Goal: Task Accomplishment & Management: Complete application form

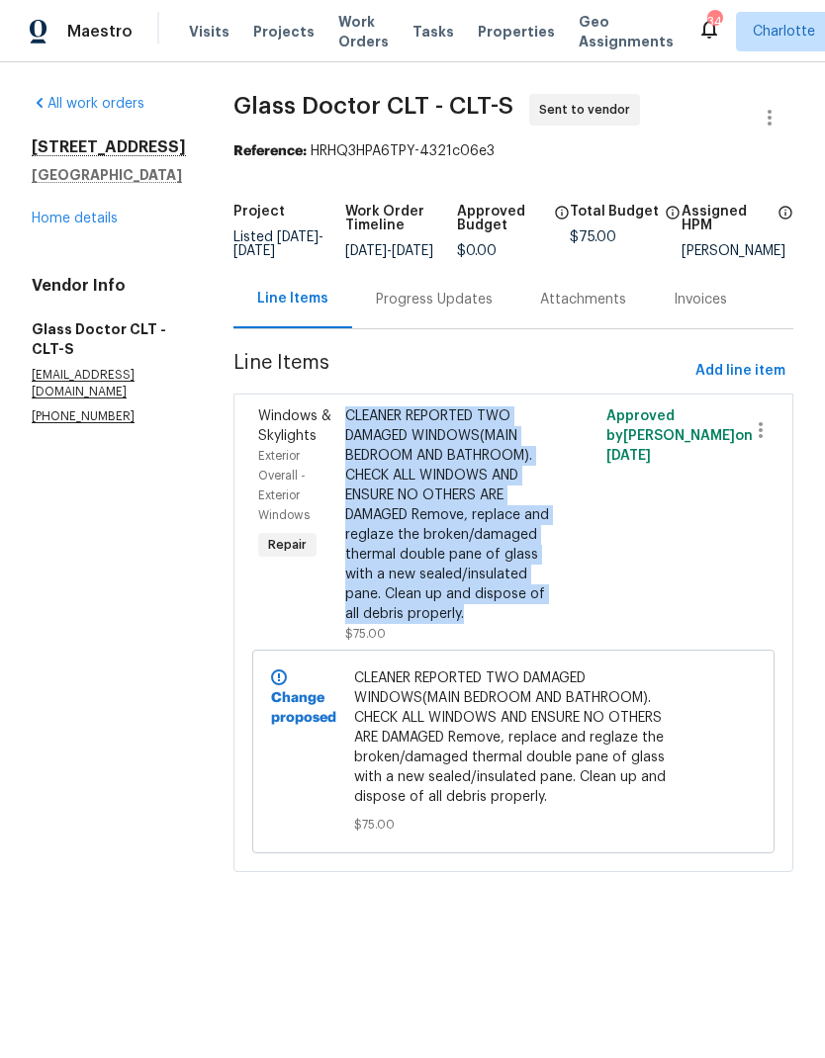
copy div "CLEANER REPORTED TWO DAMAGED WINDOWS(MAIN BEDROOM AND BATHROOM). CHECK ALL WIND…"
click at [769, 119] on icon "button" at bounding box center [769, 118] width 4 height 16
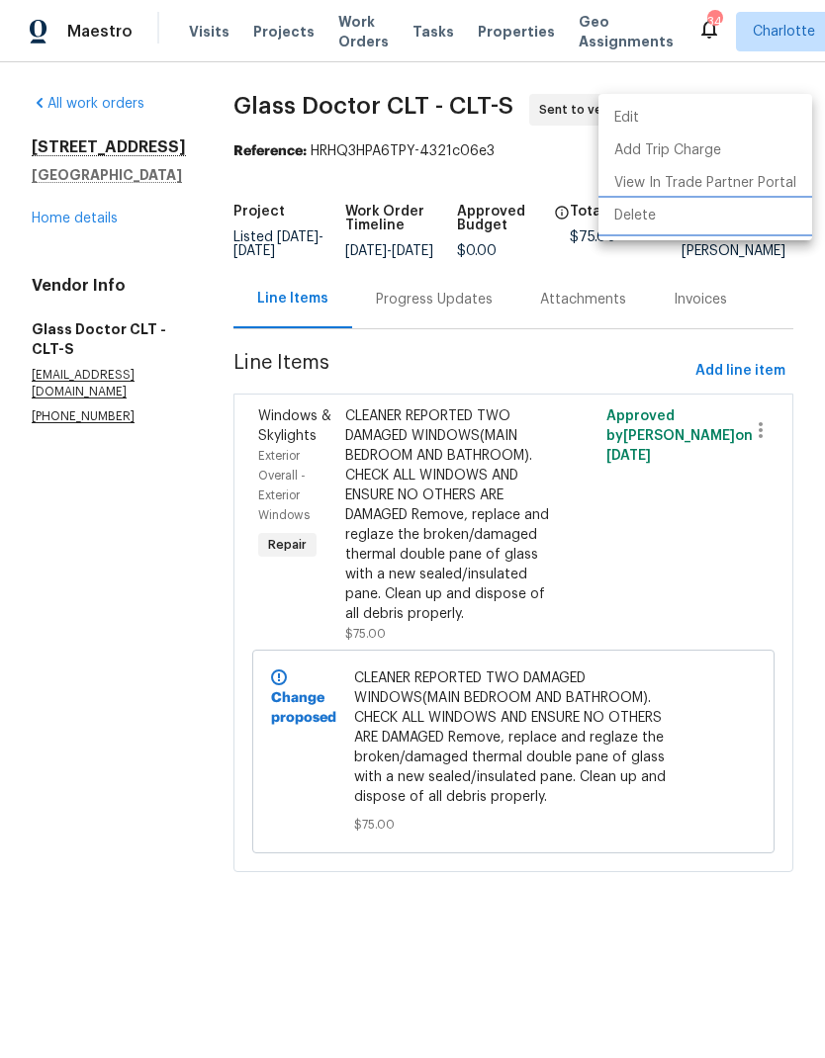
click at [705, 224] on li "Delete" at bounding box center [705, 216] width 214 height 33
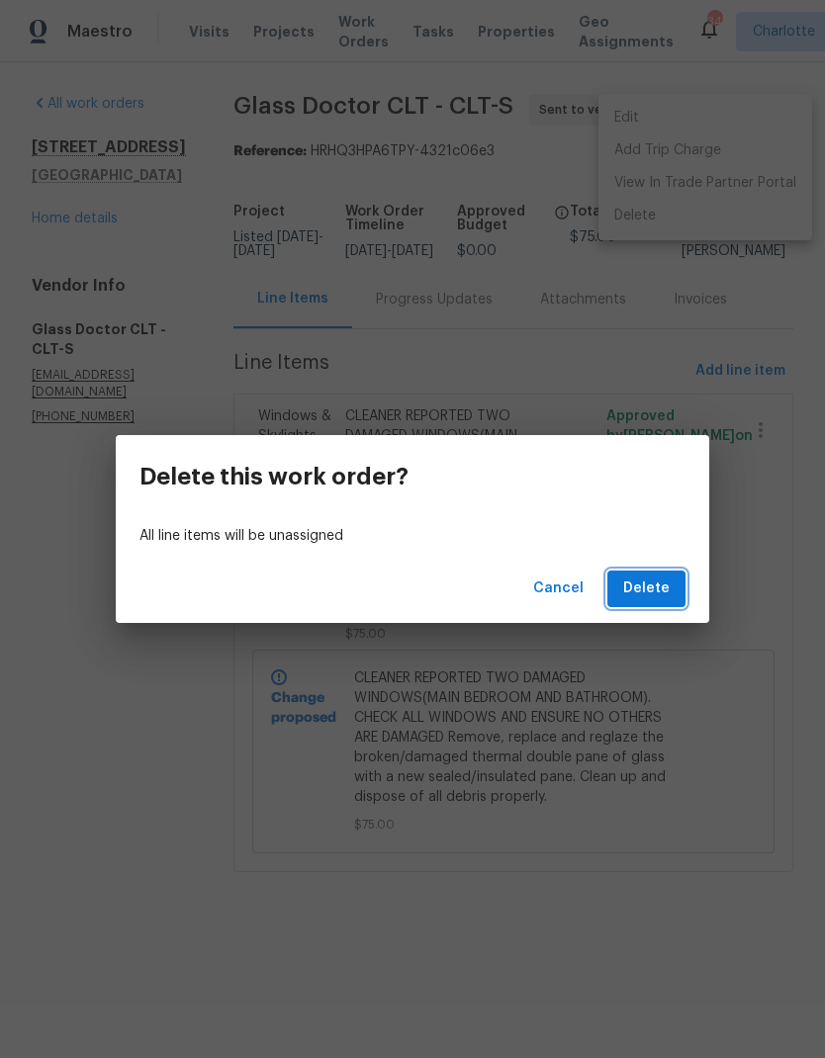
click at [646, 601] on button "Delete" at bounding box center [646, 589] width 78 height 37
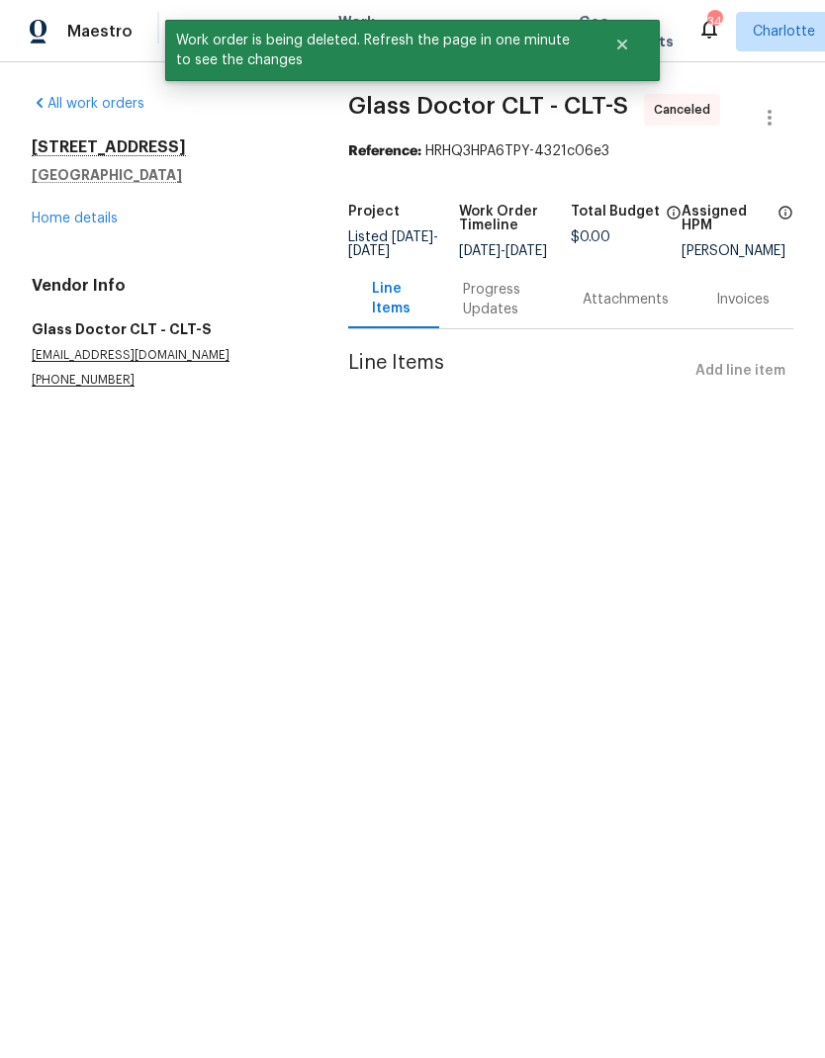
click at [46, 213] on link "Home details" at bounding box center [75, 219] width 86 height 14
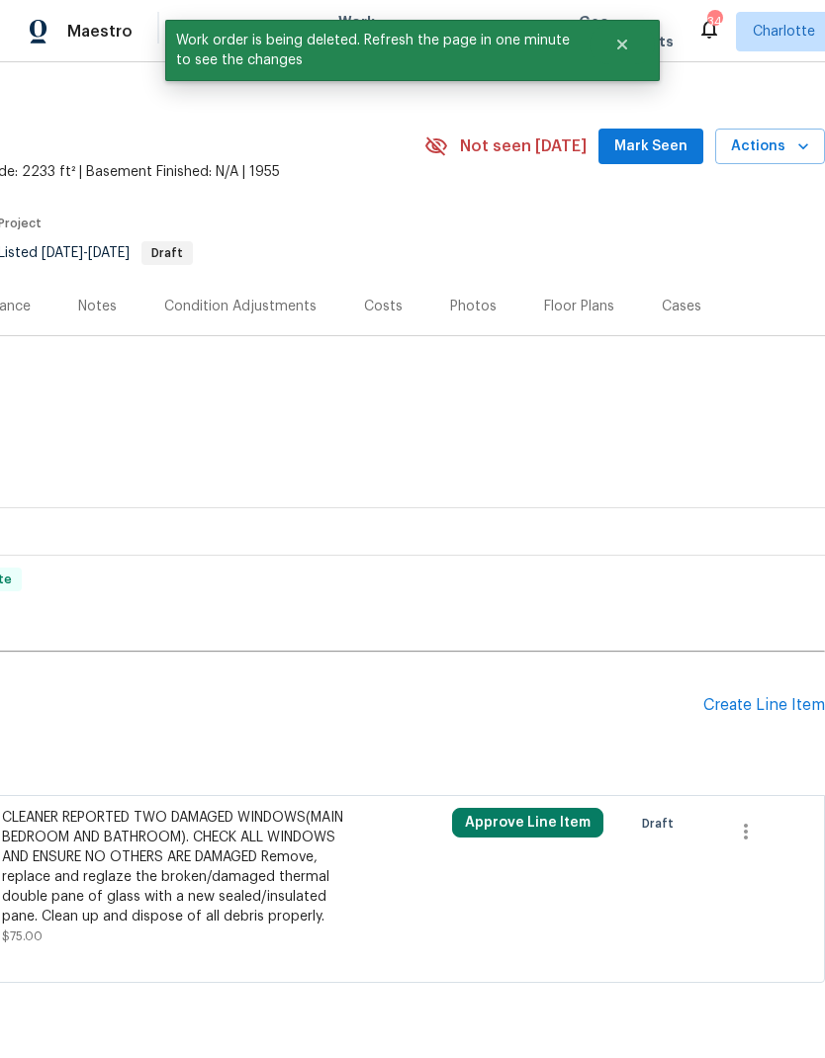
scroll to position [23, 293]
click at [742, 838] on icon "button" at bounding box center [746, 832] width 24 height 24
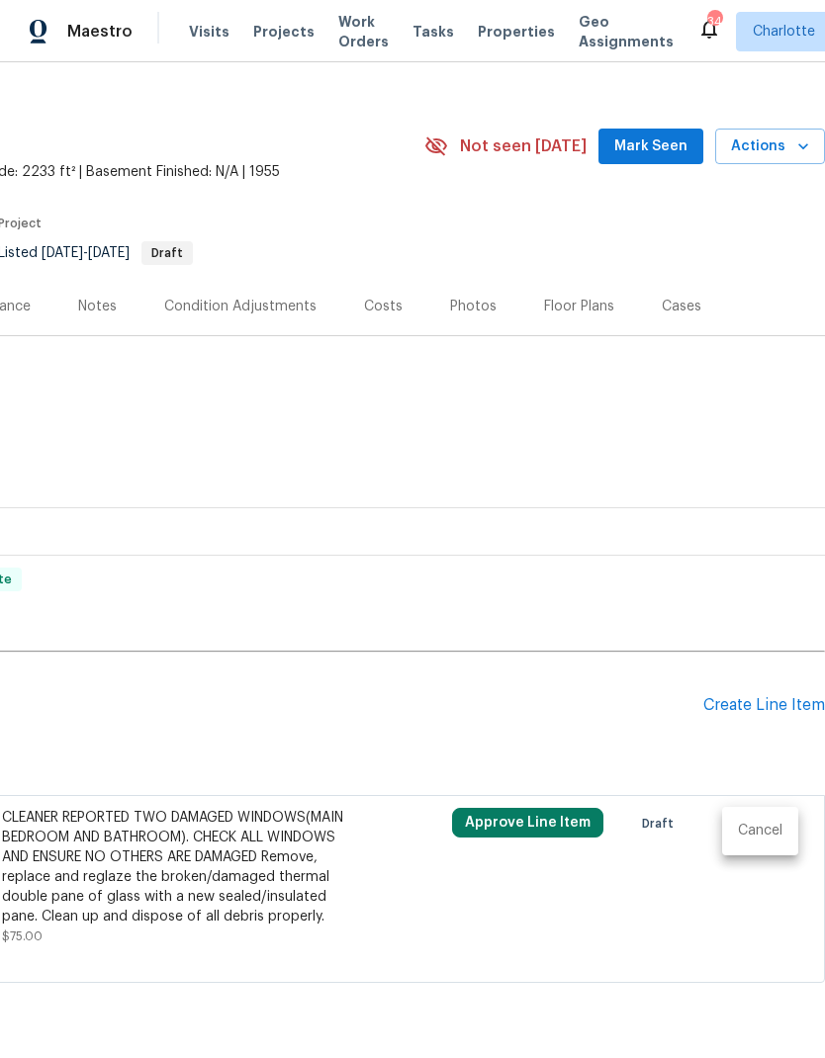
click at [770, 828] on li "Cancel" at bounding box center [760, 831] width 76 height 33
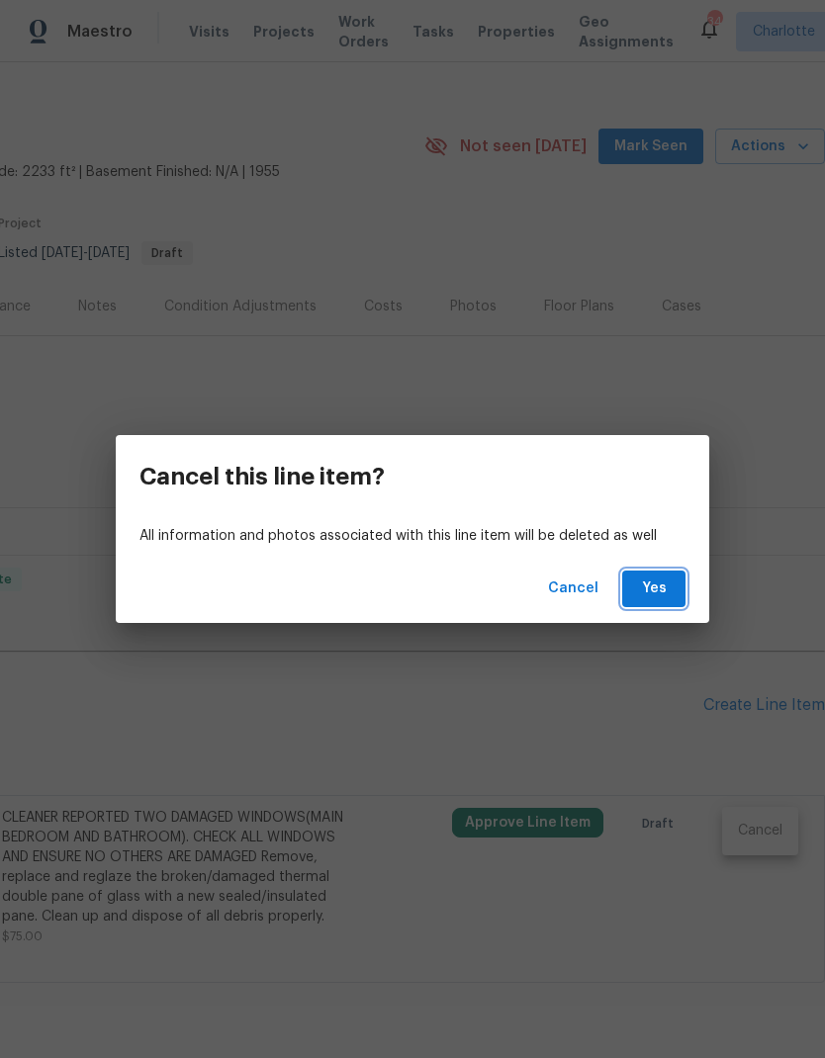
click at [656, 590] on span "Yes" at bounding box center [654, 588] width 32 height 25
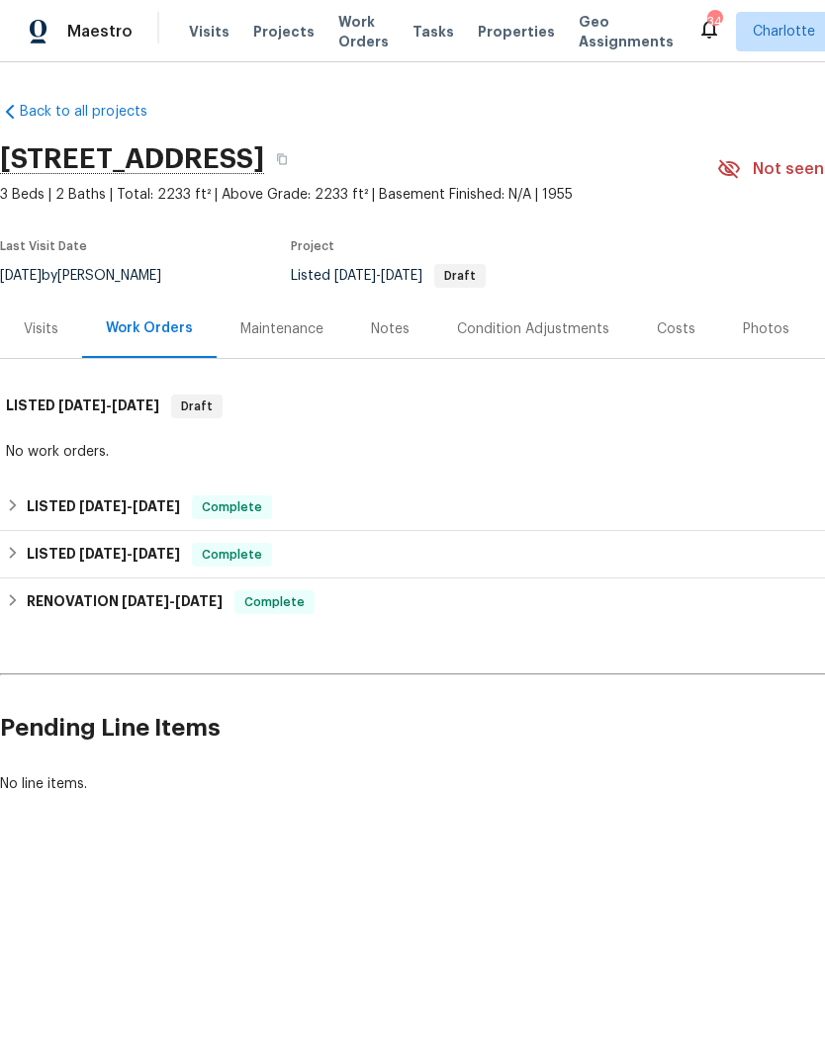
scroll to position [0, 0]
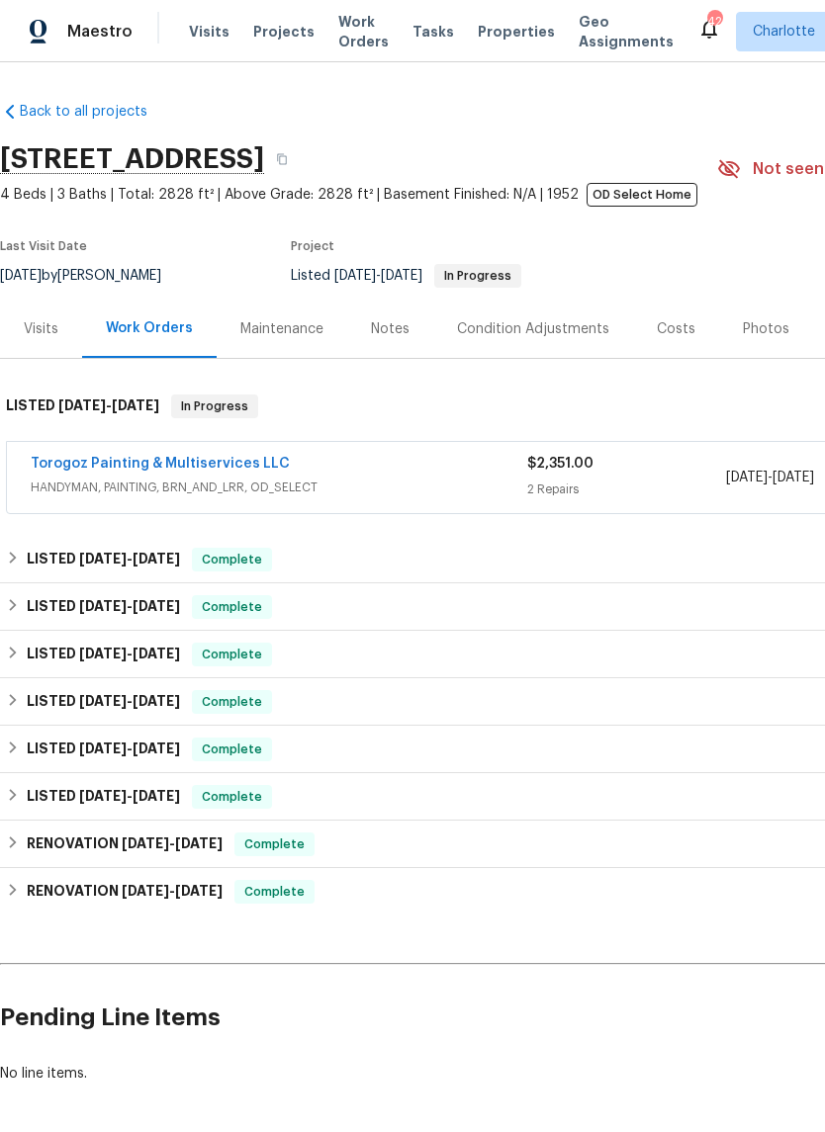
click at [424, 481] on span "HANDYMAN, PAINTING, BRN_AND_LRR, OD_SELECT" at bounding box center [279, 488] width 496 height 20
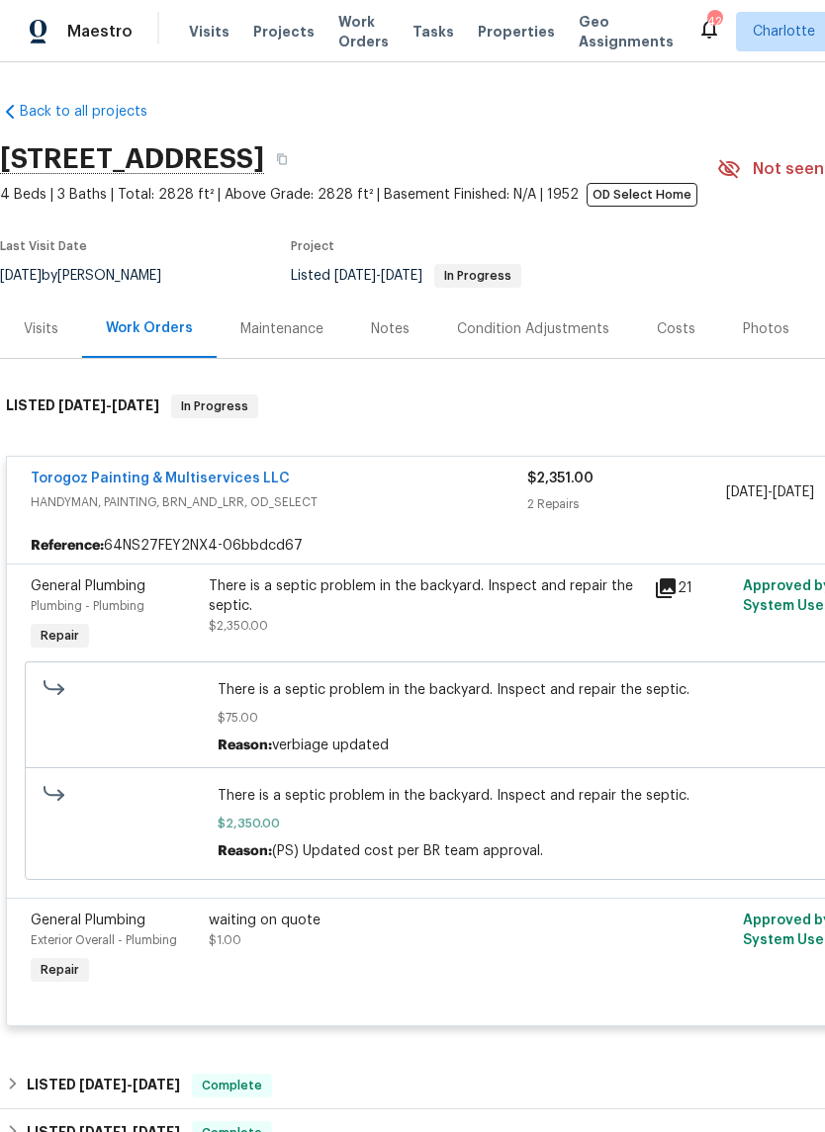
click at [351, 491] on div "Torogoz Painting & Multiservices LLC" at bounding box center [279, 481] width 496 height 24
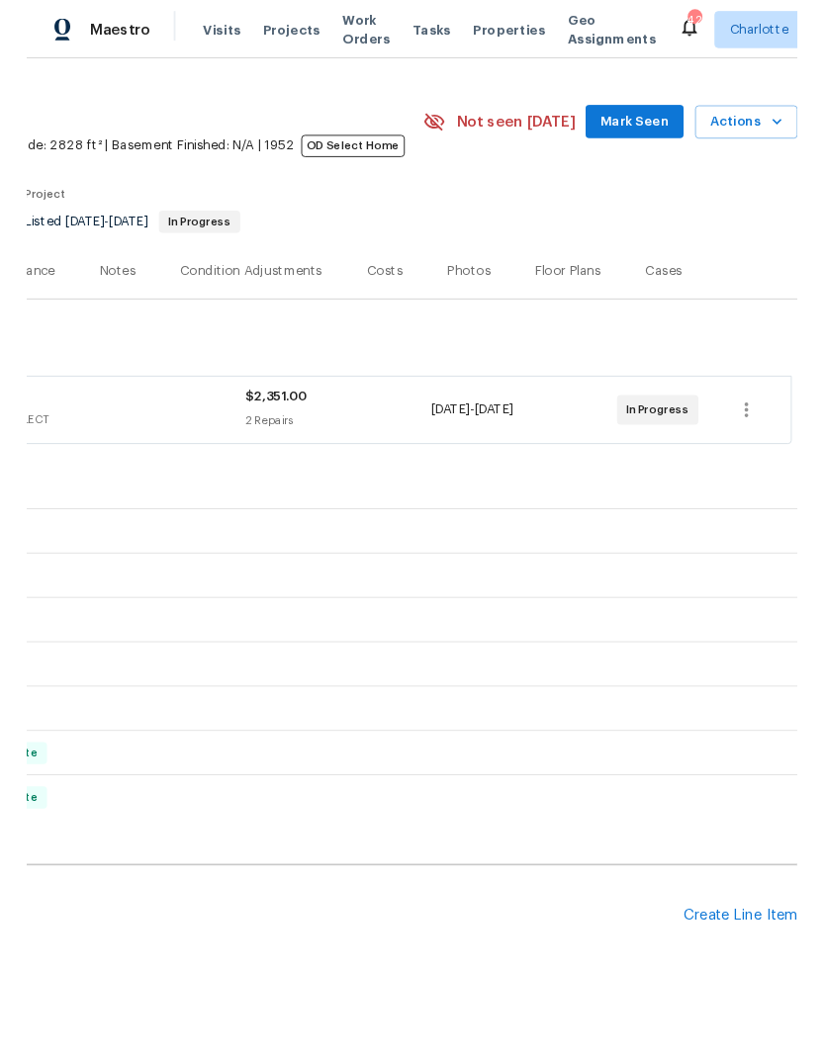
scroll to position [38, 293]
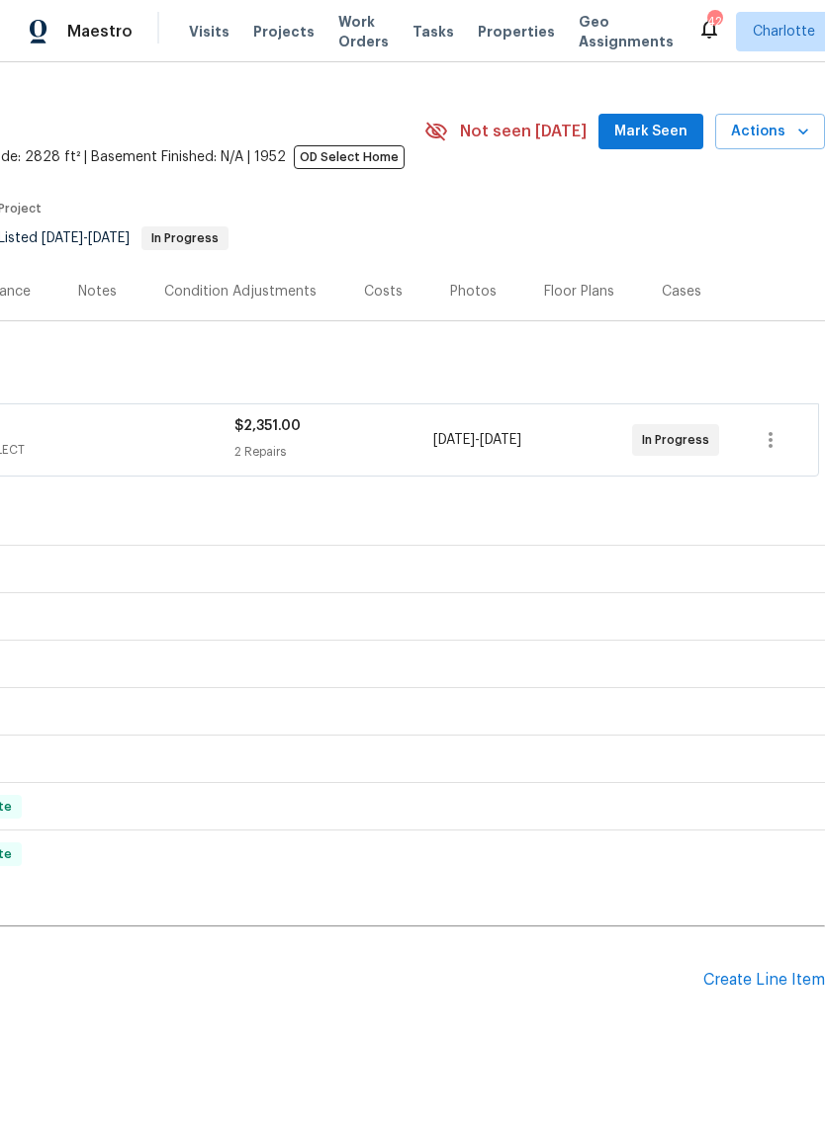
click at [775, 988] on div "Create Line Item" at bounding box center [764, 980] width 122 height 19
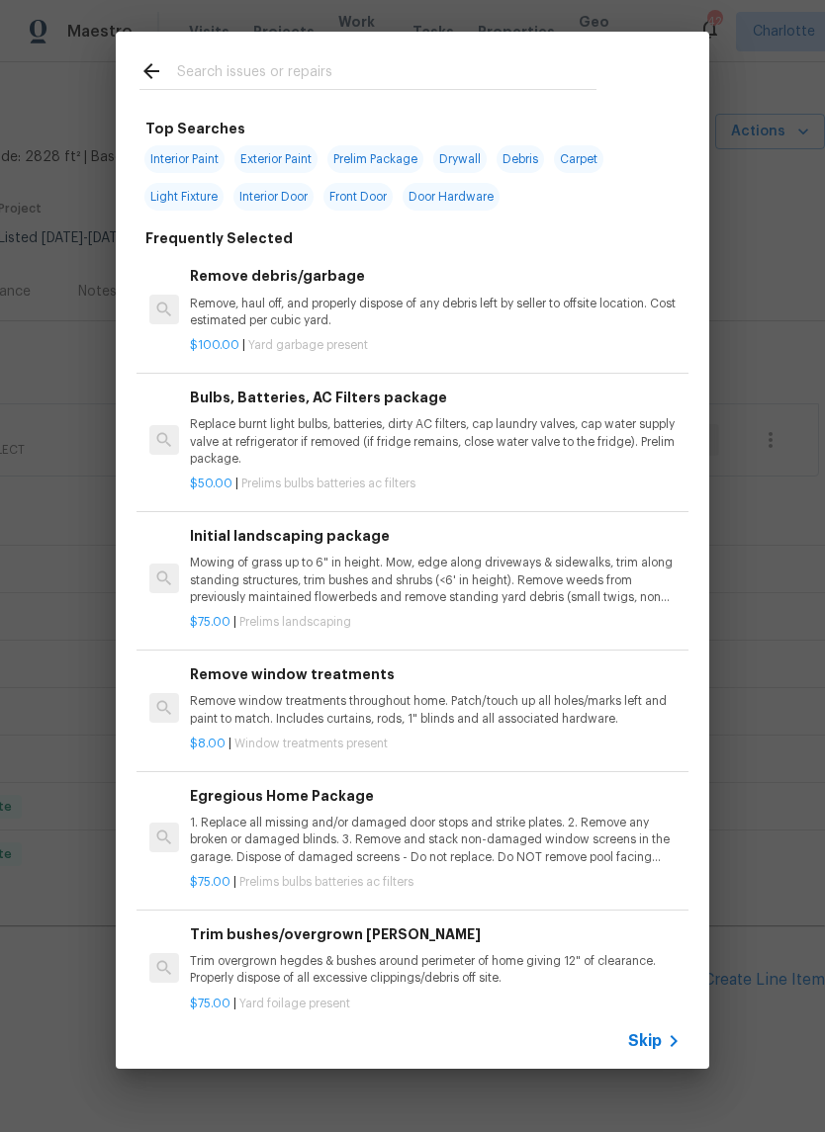
click at [360, 74] on input "text" at bounding box center [386, 74] width 419 height 30
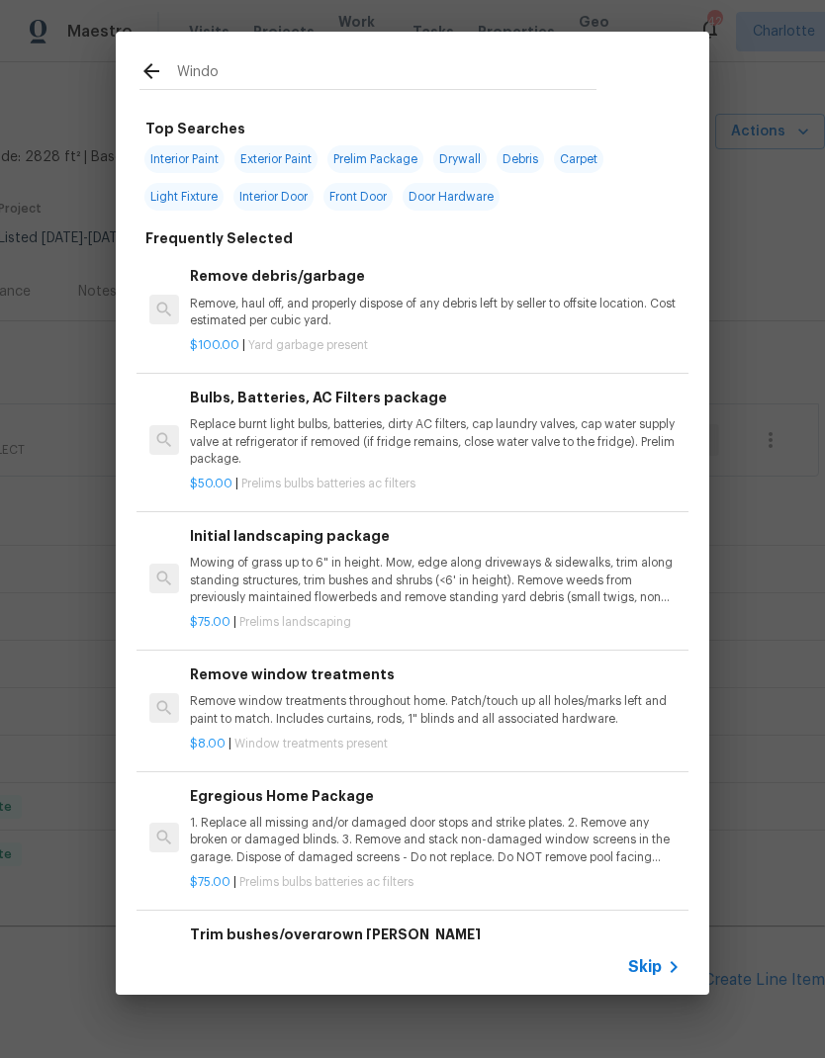
type input "Window"
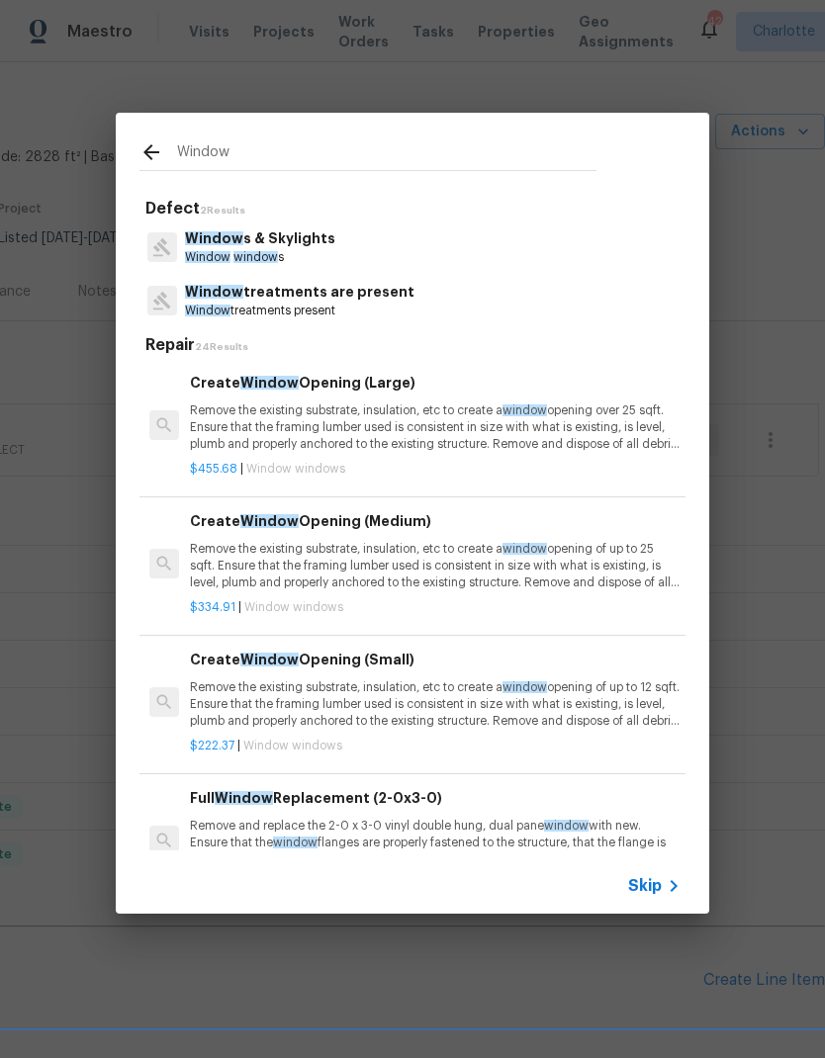
click at [265, 242] on p "Window s & Skylights" at bounding box center [260, 238] width 150 height 21
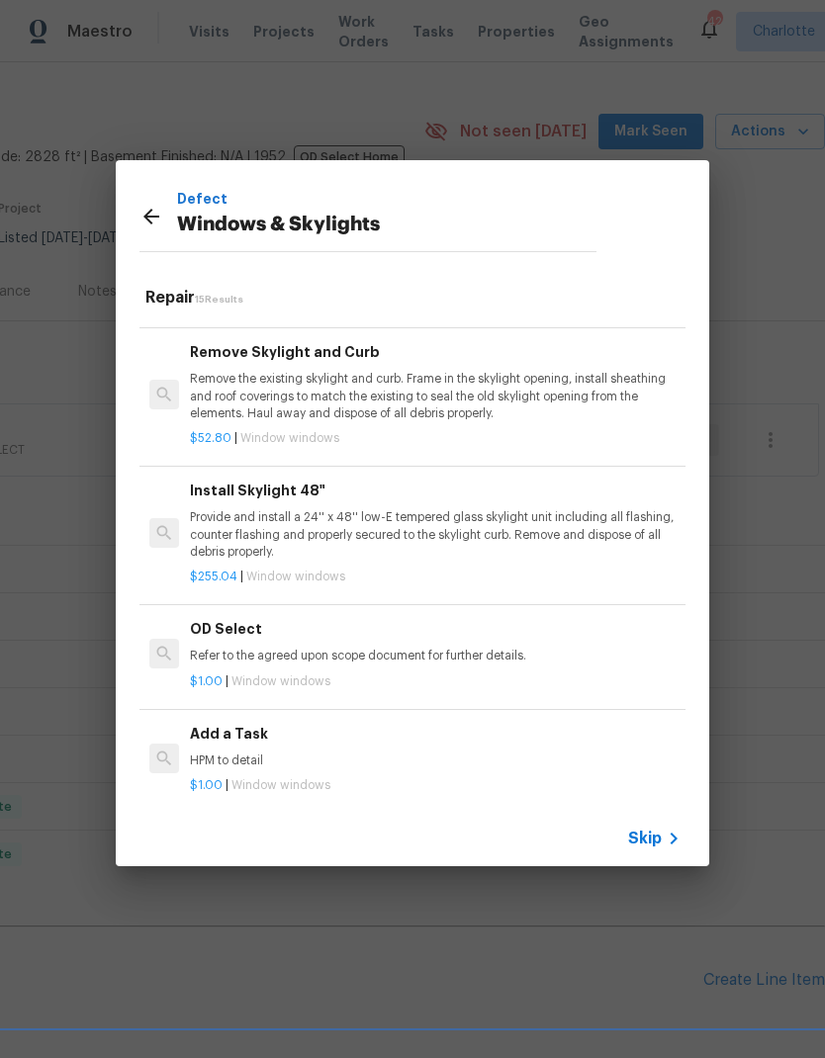
scroll to position [1453, 0]
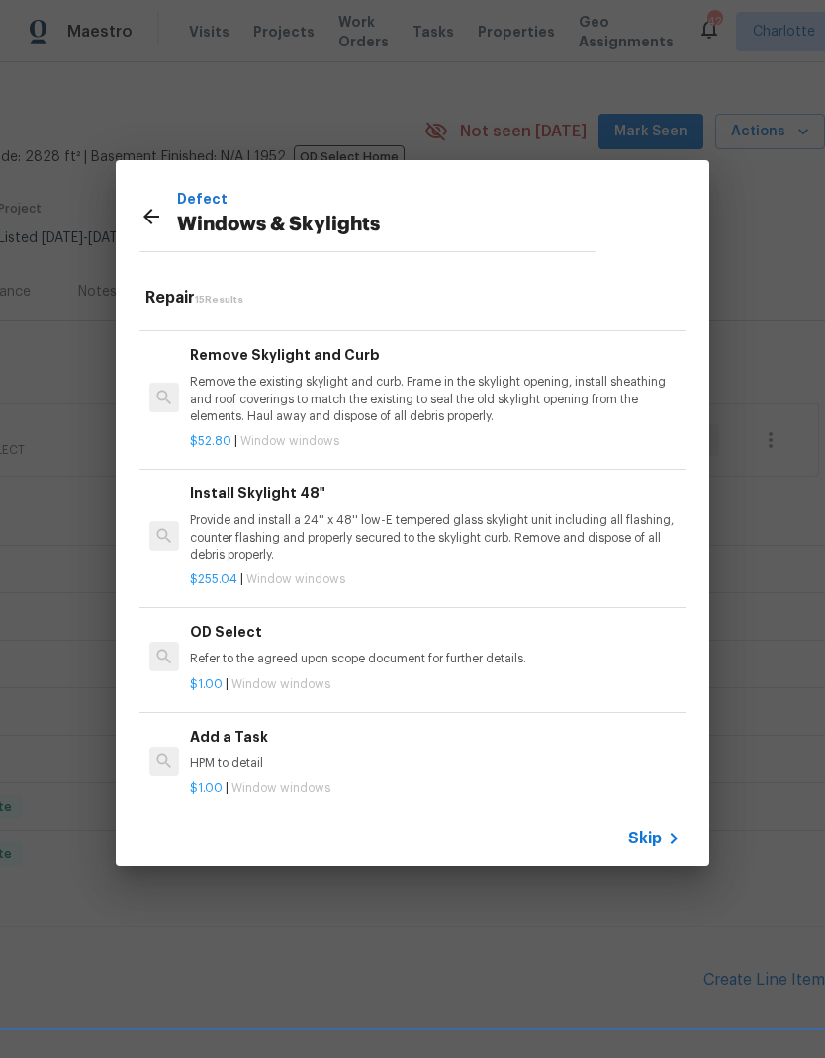
click at [245, 728] on h6 "Add a Task" at bounding box center [435, 737] width 490 height 22
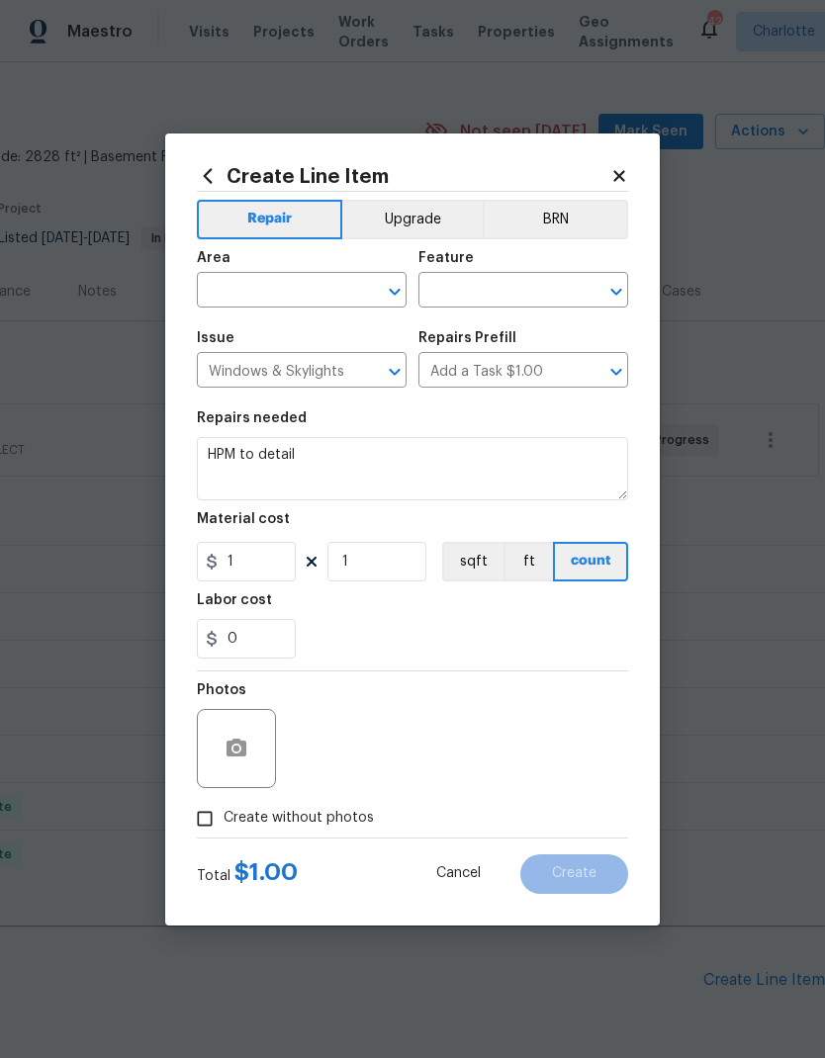
click at [301, 278] on input "text" at bounding box center [274, 292] width 154 height 31
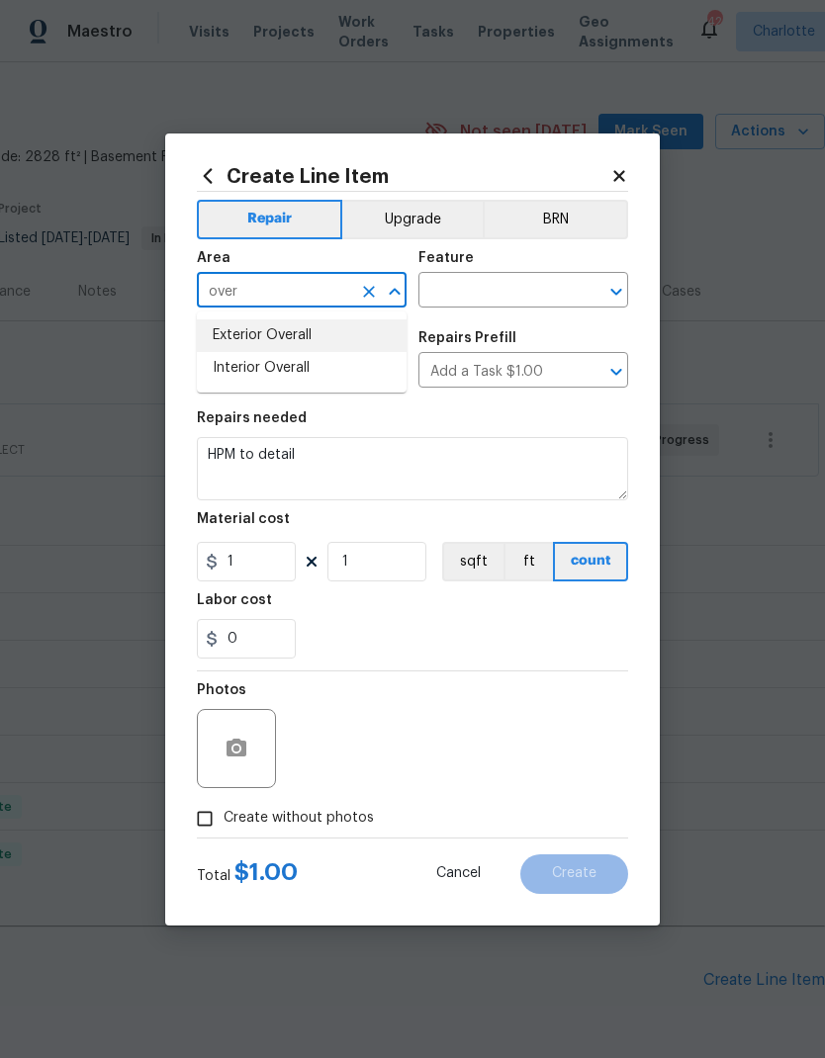
click at [360, 333] on li "Exterior Overall" at bounding box center [302, 335] width 210 height 33
type input "Exterior Overall"
click at [517, 294] on input "text" at bounding box center [495, 292] width 154 height 31
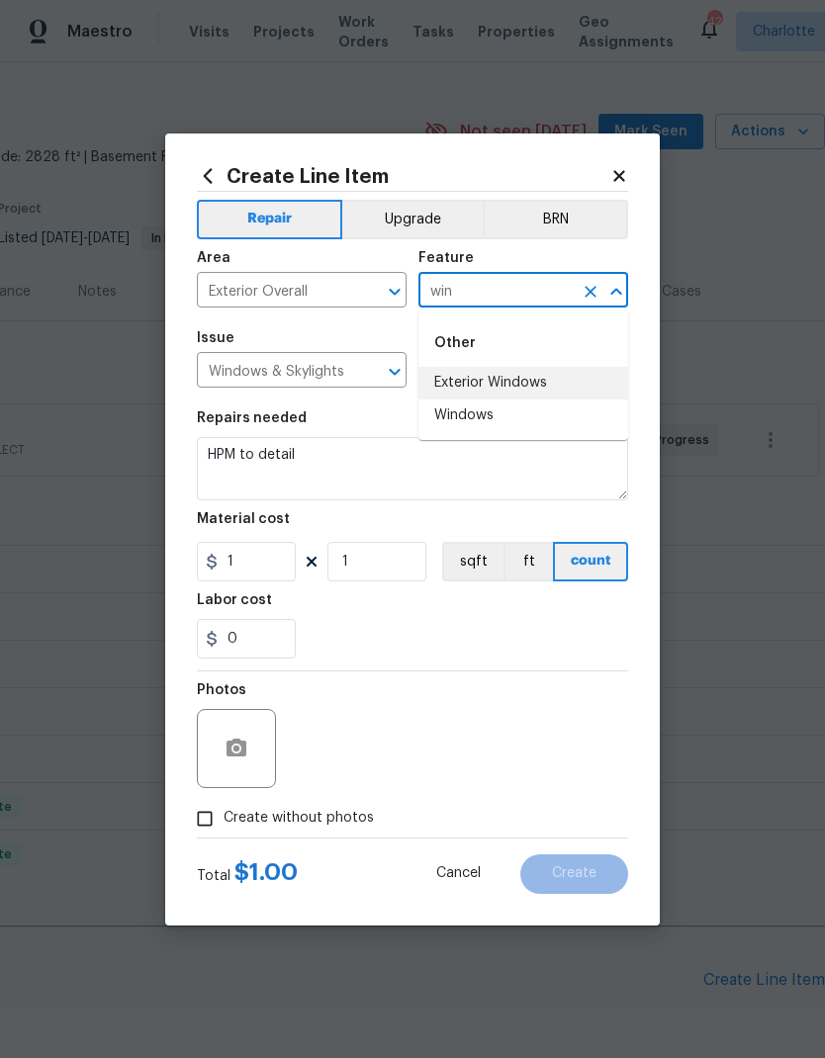
click at [558, 384] on li "Exterior Windows" at bounding box center [523, 383] width 210 height 33
type input "Exterior Windows"
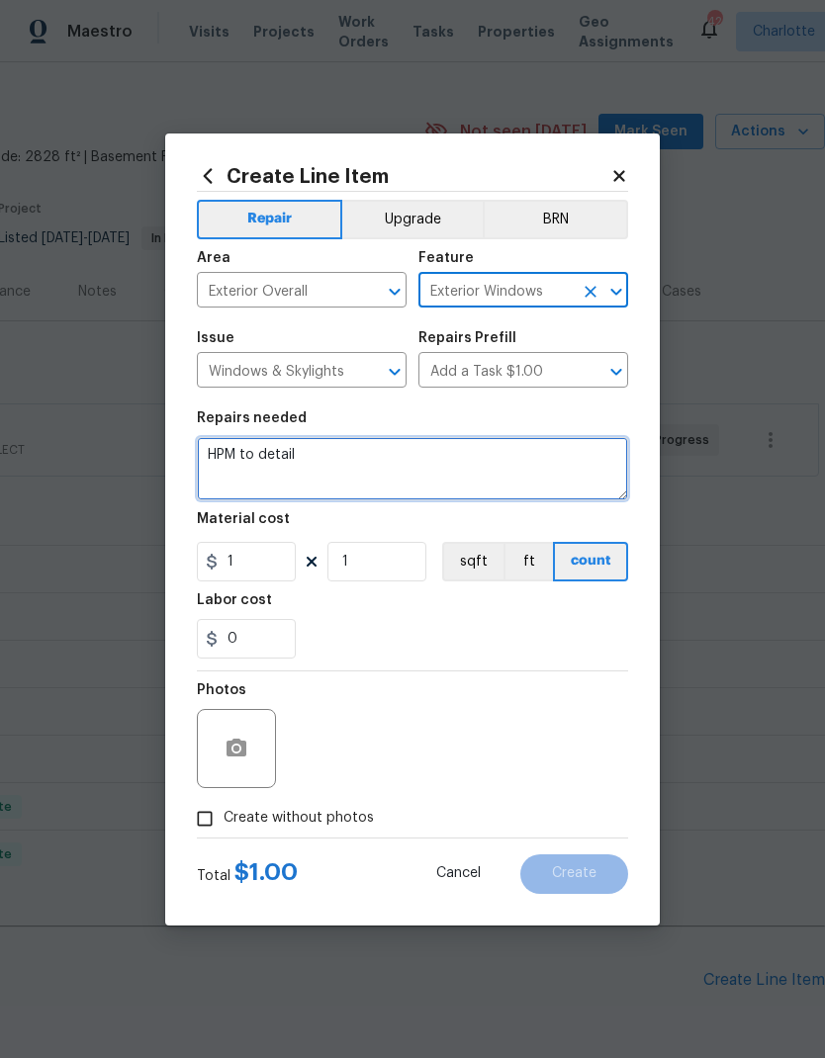
click at [262, 456] on textarea "HPM to detail" at bounding box center [412, 468] width 431 height 63
click at [261, 456] on textarea "HPM to detail" at bounding box center [412, 468] width 431 height 63
click at [243, 454] on textarea "HPM to detail" at bounding box center [412, 468] width 431 height 63
click at [277, 455] on textarea "HPM to detail" at bounding box center [412, 468] width 431 height 63
click at [277, 454] on textarea "HPM to detail" at bounding box center [412, 468] width 431 height 63
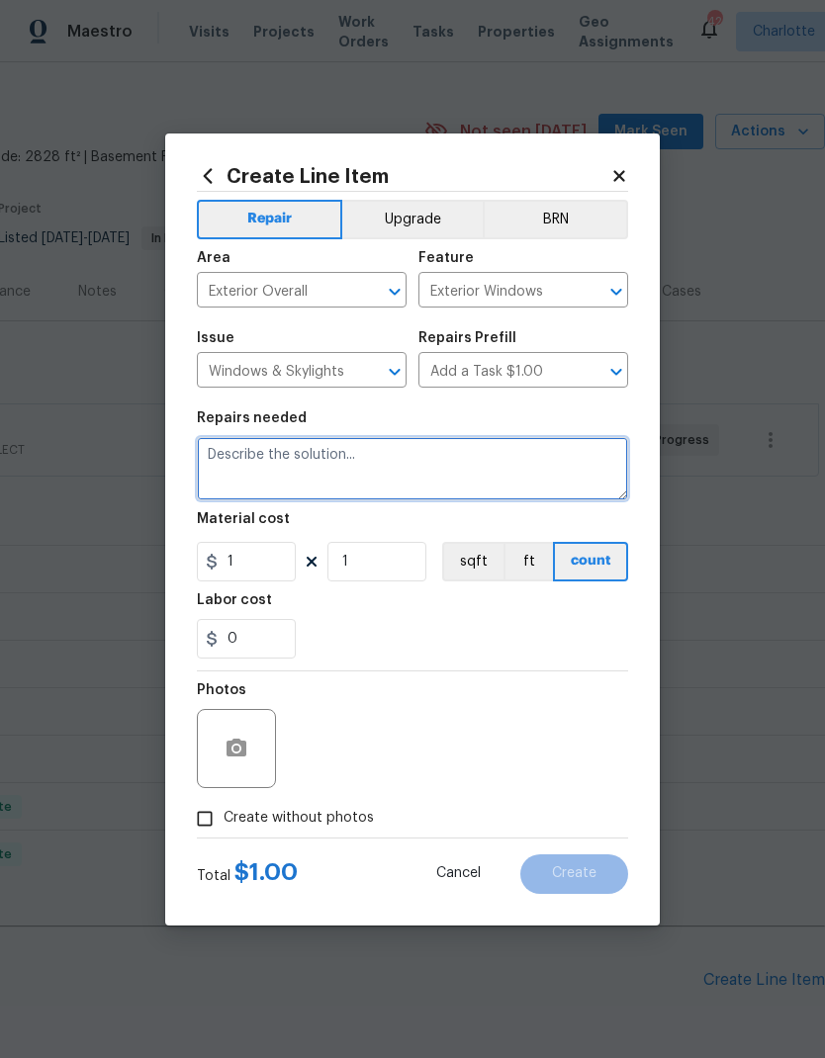
click at [292, 460] on textarea at bounding box center [412, 468] width 431 height 63
click at [291, 459] on textarea at bounding box center [412, 468] width 431 height 63
paste textarea "CLEANER REPORTED TWO DAMAGED WINDOWS(MAIN BEDROOM AND BATHROOM). CHECK ALL WIND…"
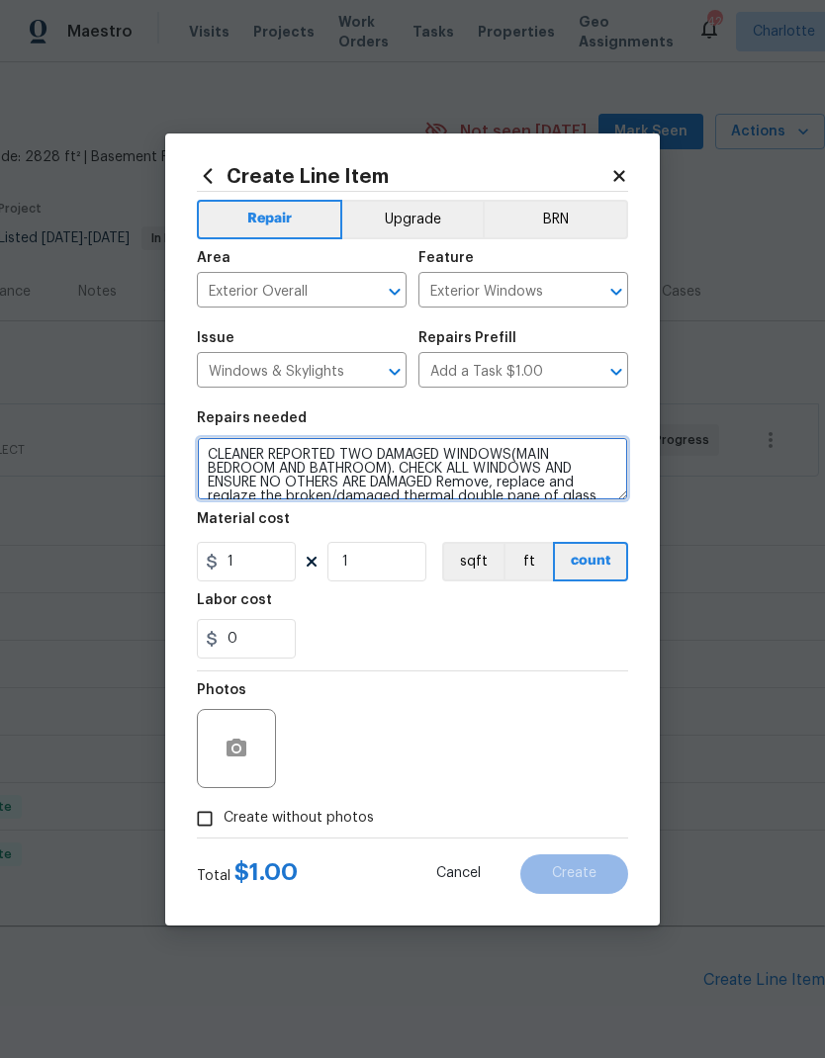
scroll to position [42, 0]
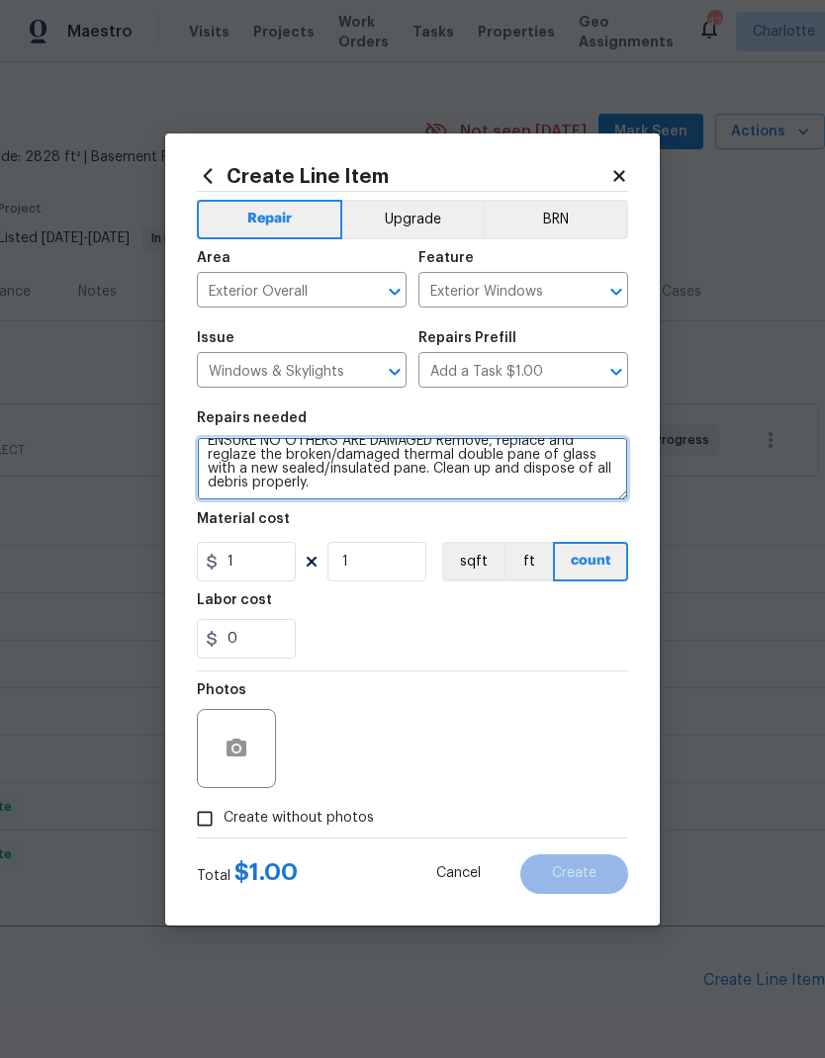
type textarea "CLEANER REPORTED TWO DAMAGED WINDOWS(MAIN BEDROOM AND BATHROOM). CHECK ALL WIND…"
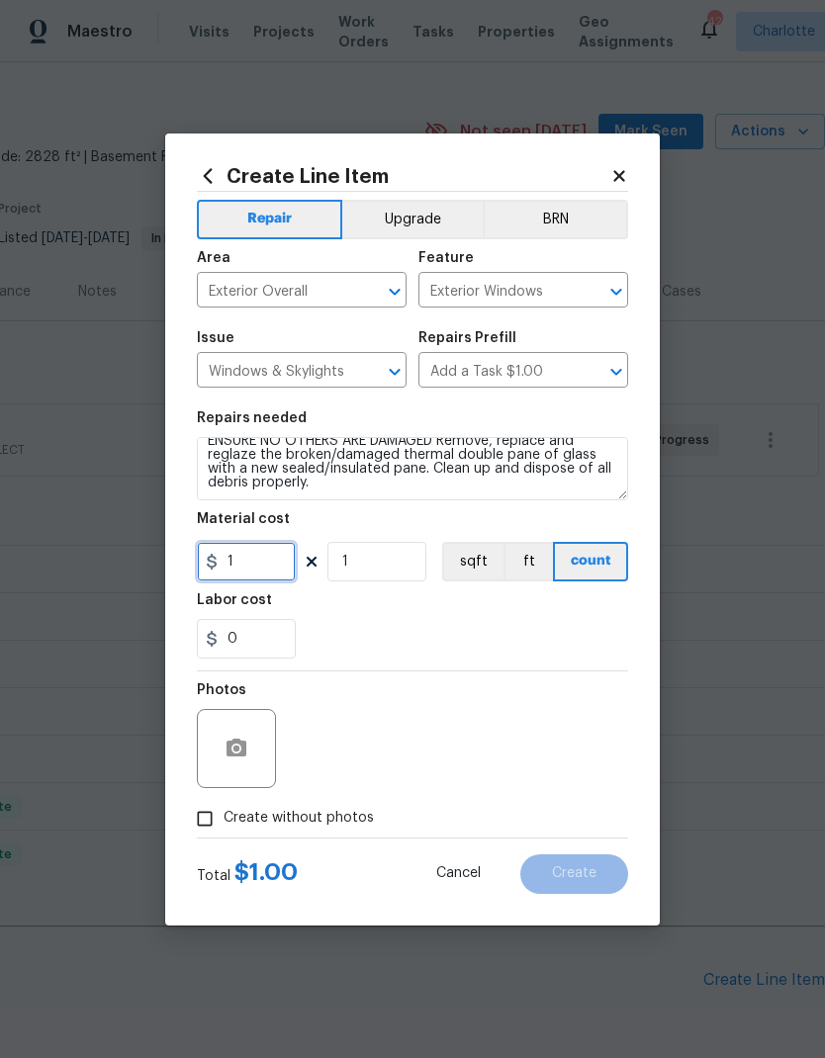
click at [255, 554] on input "1" at bounding box center [246, 562] width 99 height 40
click at [263, 562] on input "1" at bounding box center [246, 562] width 99 height 40
type input "75"
click at [532, 635] on div "0" at bounding box center [412, 639] width 431 height 40
click at [211, 830] on input "Create without photos" at bounding box center [205, 819] width 38 height 38
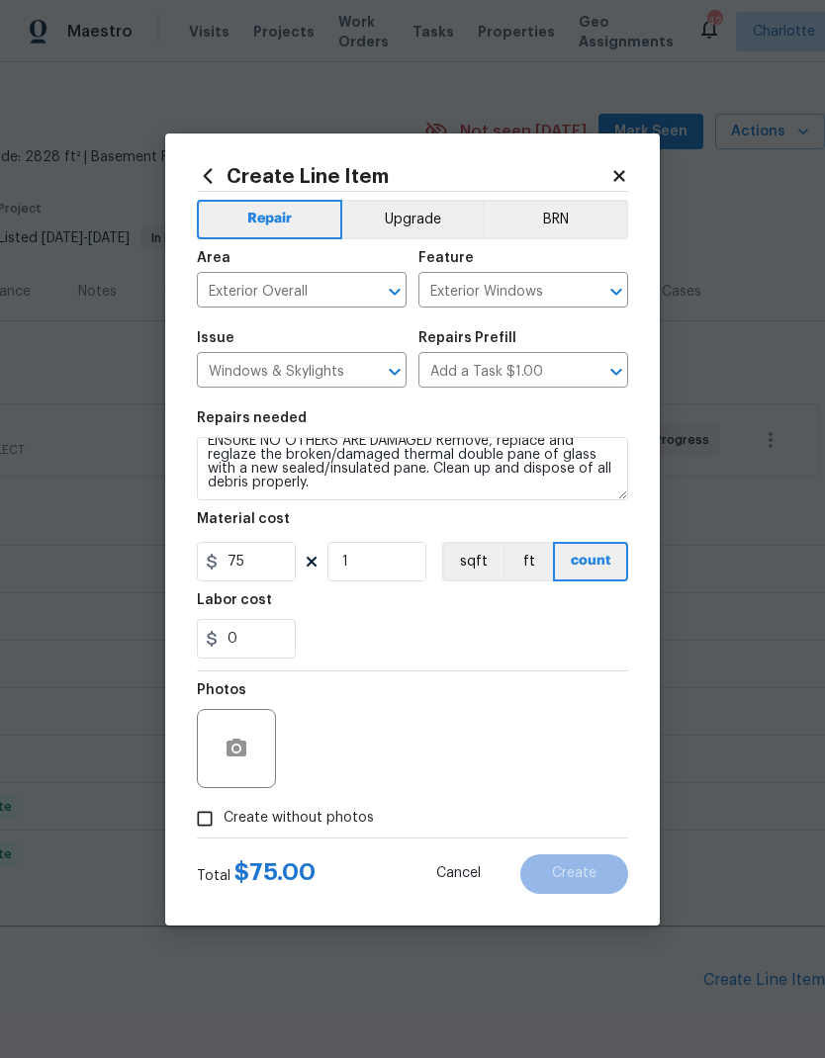
checkbox input "true"
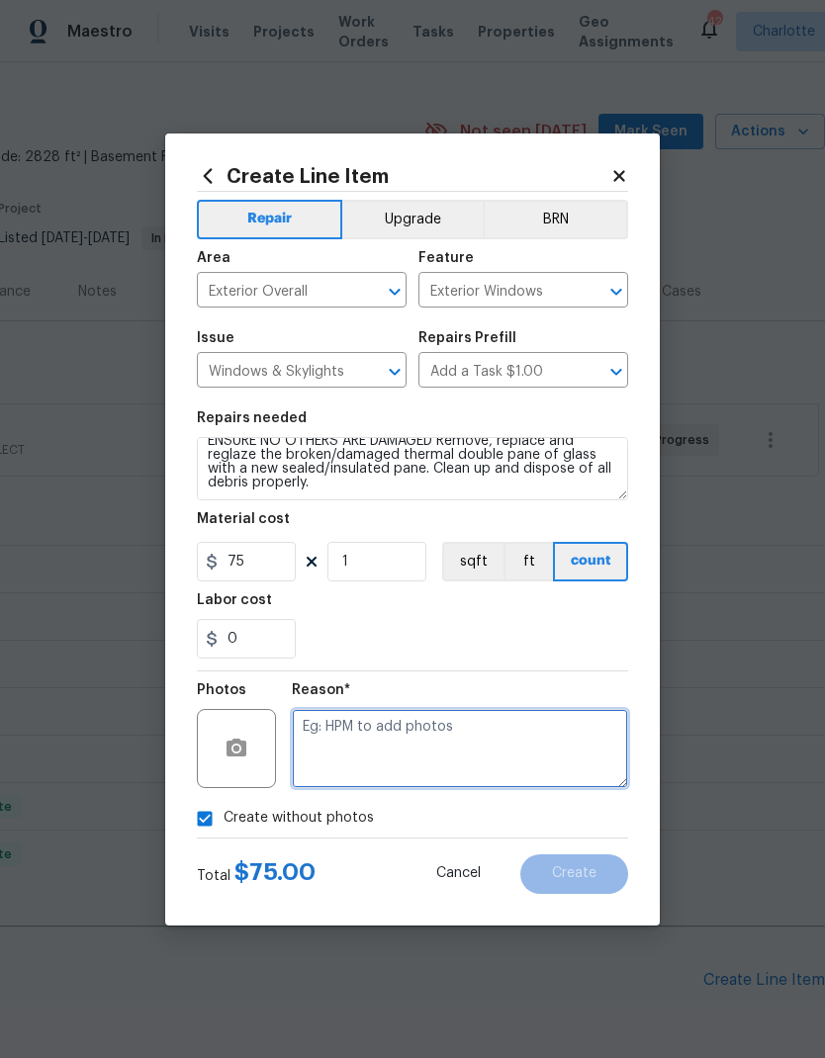
click at [515, 736] on textarea at bounding box center [460, 748] width 336 height 79
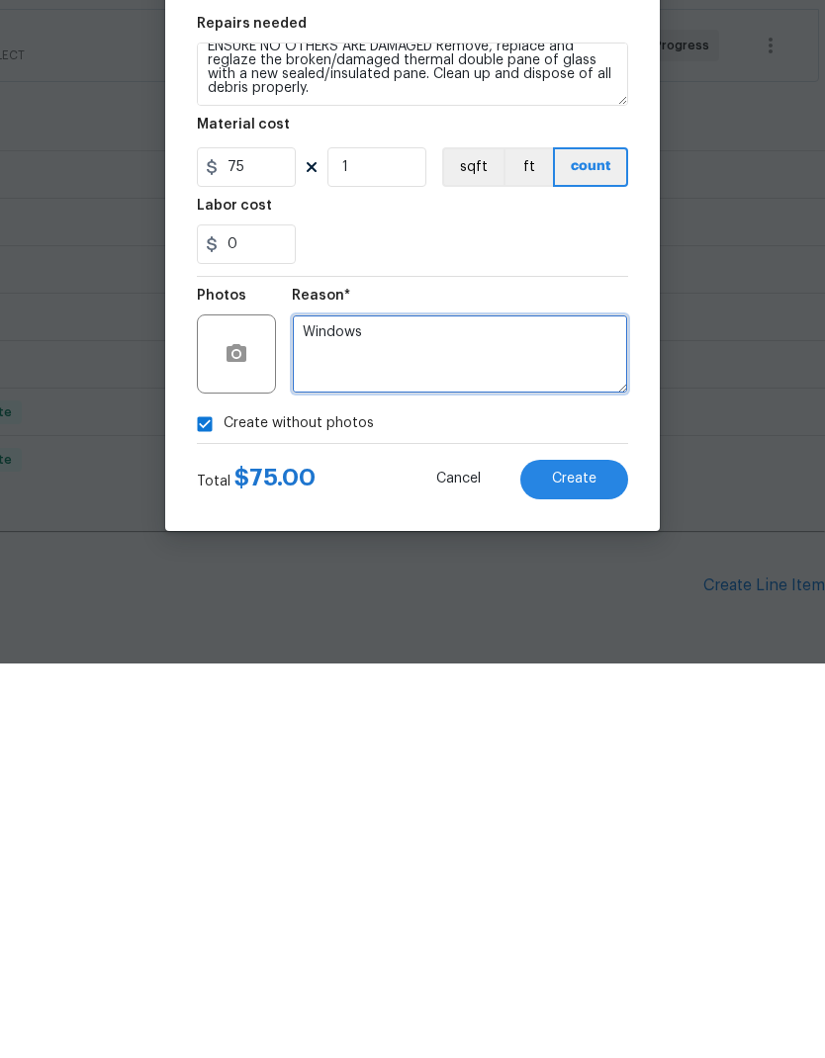
type textarea "Windows"
click at [593, 866] on span "Create" at bounding box center [574, 873] width 44 height 15
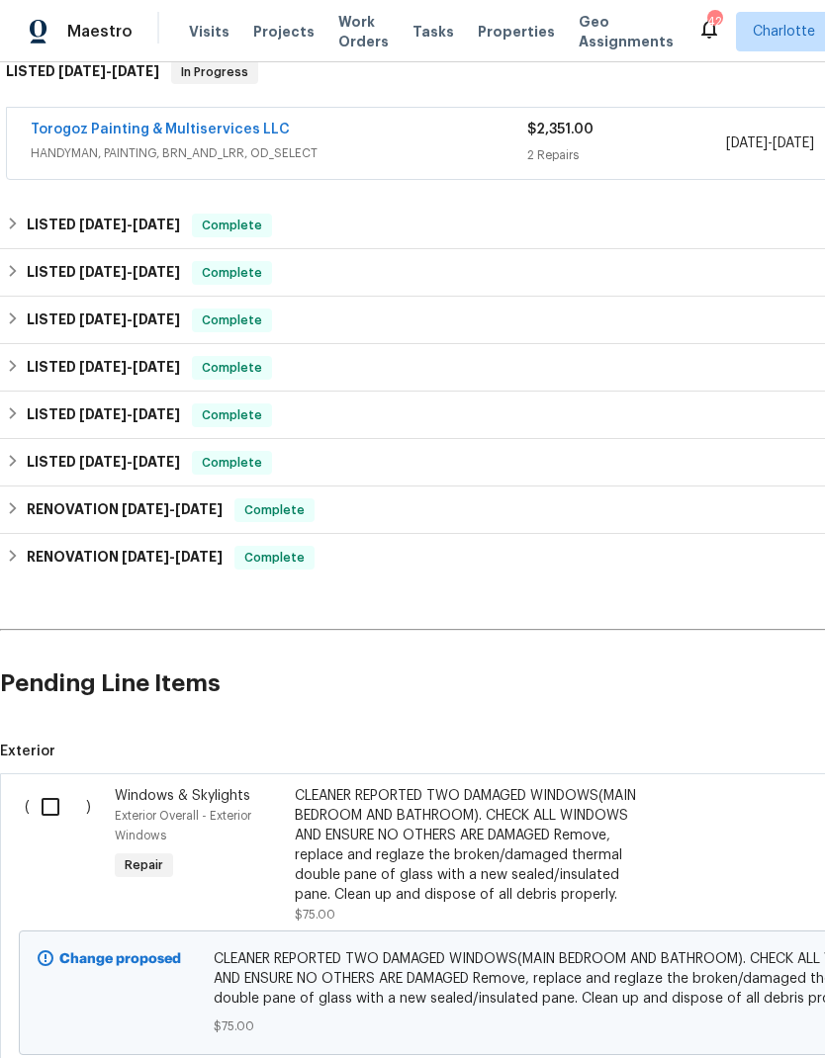
scroll to position [334, 0]
click at [52, 786] on input "checkbox" at bounding box center [58, 807] width 56 height 42
checkbox input "true"
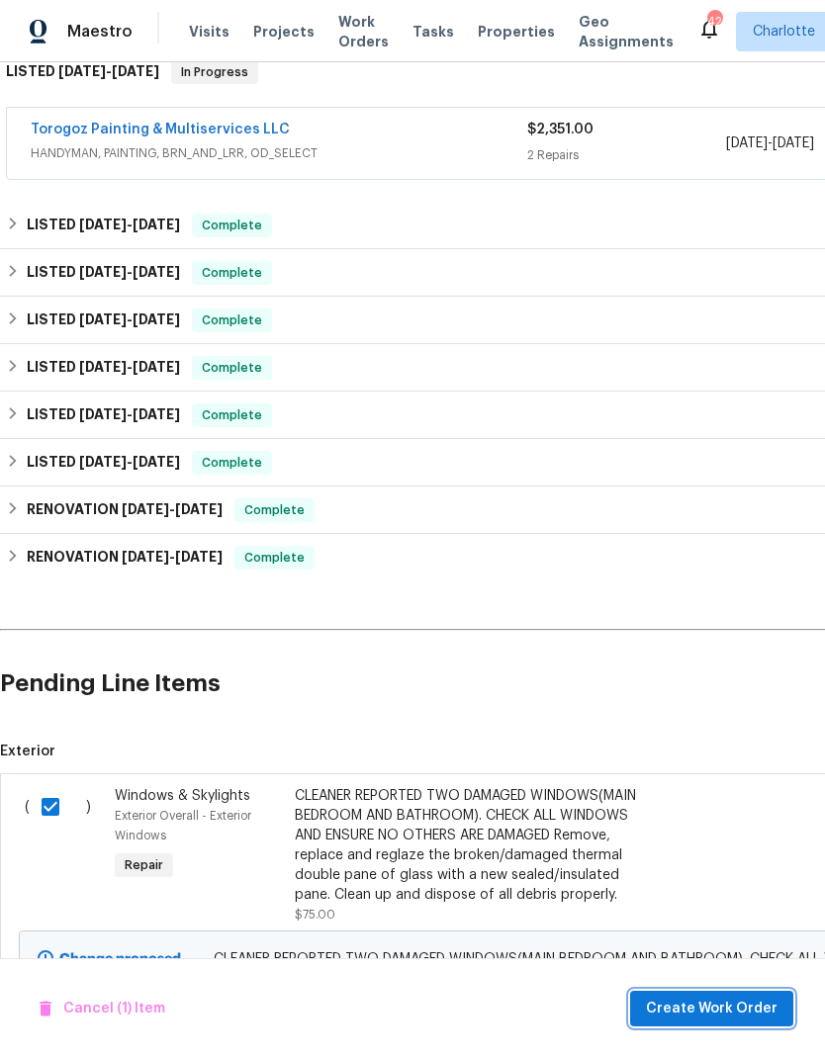
click at [735, 1002] on span "Create Work Order" at bounding box center [712, 1009] width 132 height 25
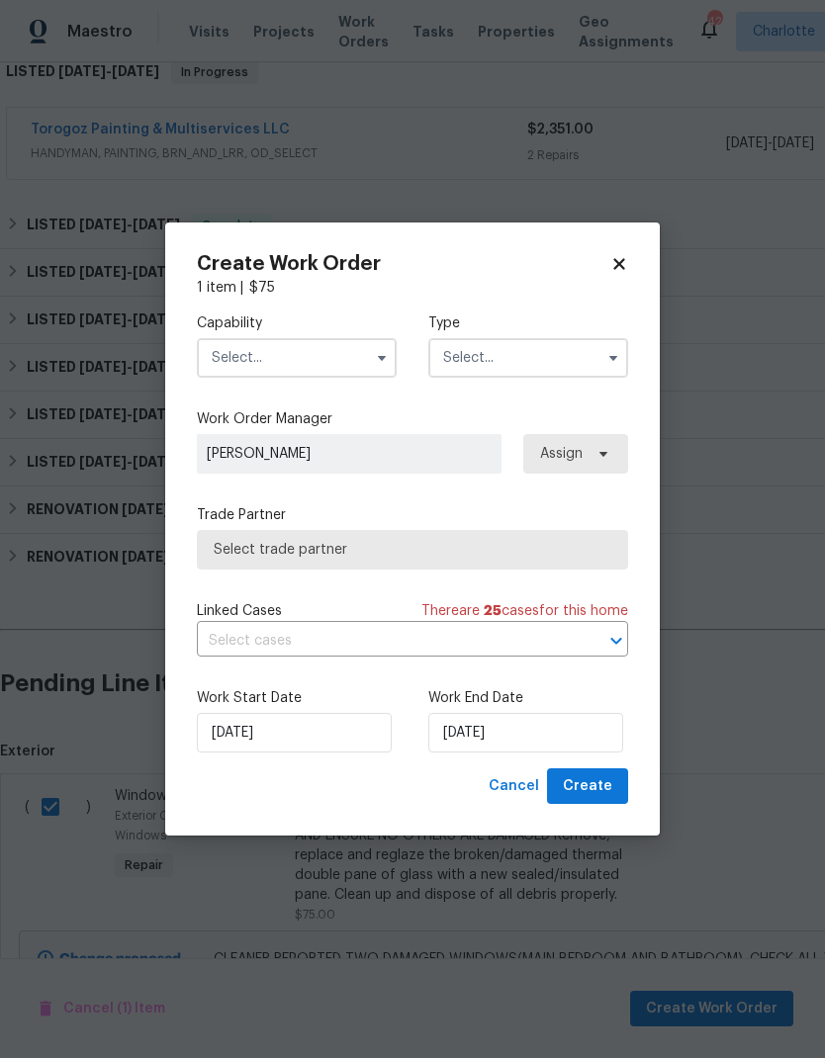
click at [342, 370] on input "text" at bounding box center [297, 358] width 200 height 40
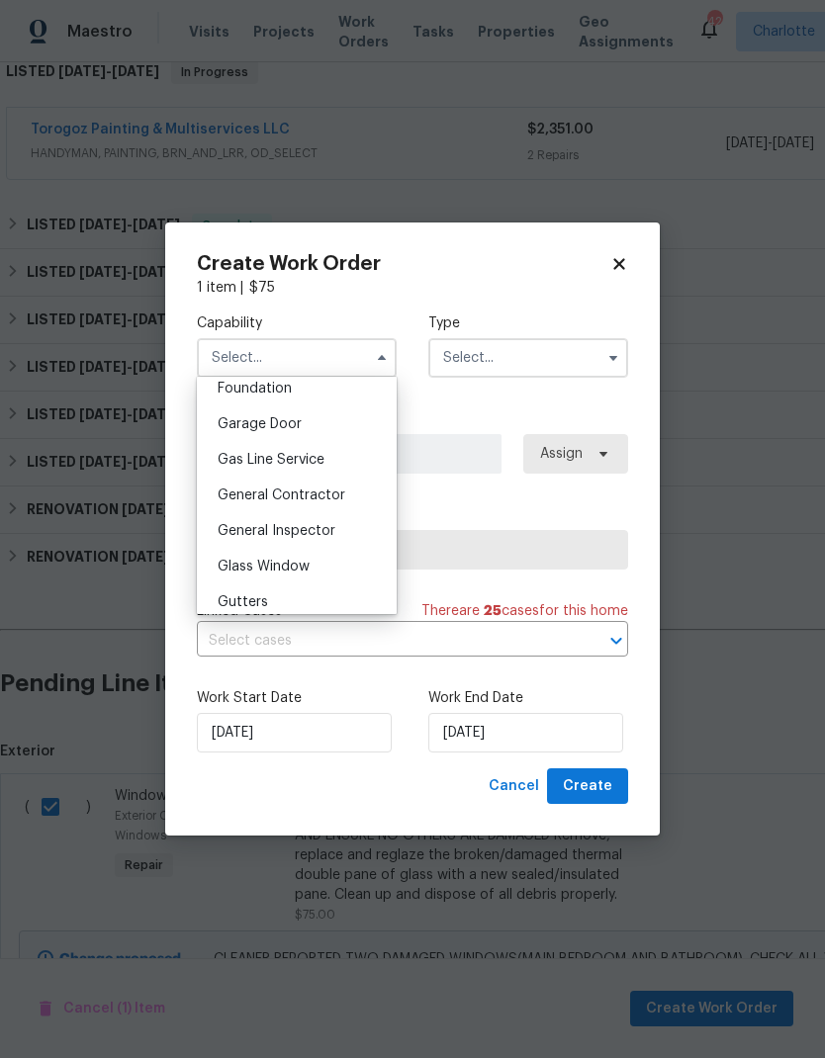
scroll to position [848, 0]
click at [319, 571] on div "Glass Window" at bounding box center [297, 568] width 190 height 36
type input "Glass Window"
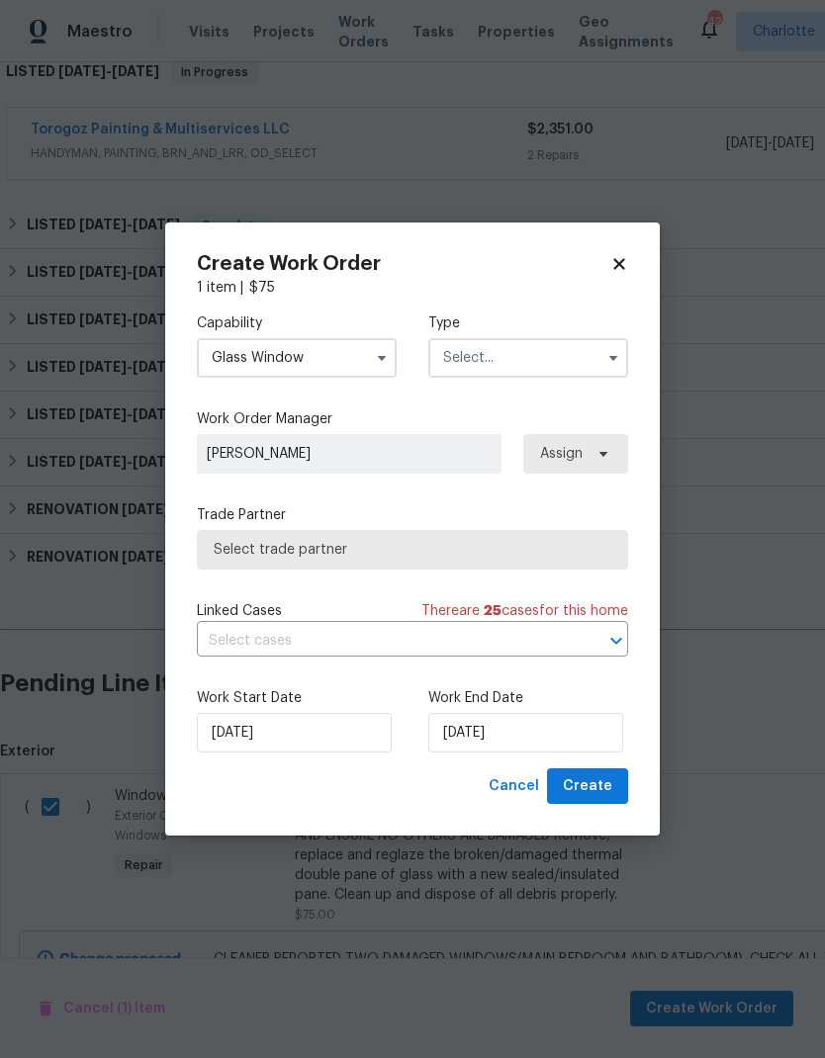
click at [551, 365] on input "text" at bounding box center [528, 358] width 200 height 40
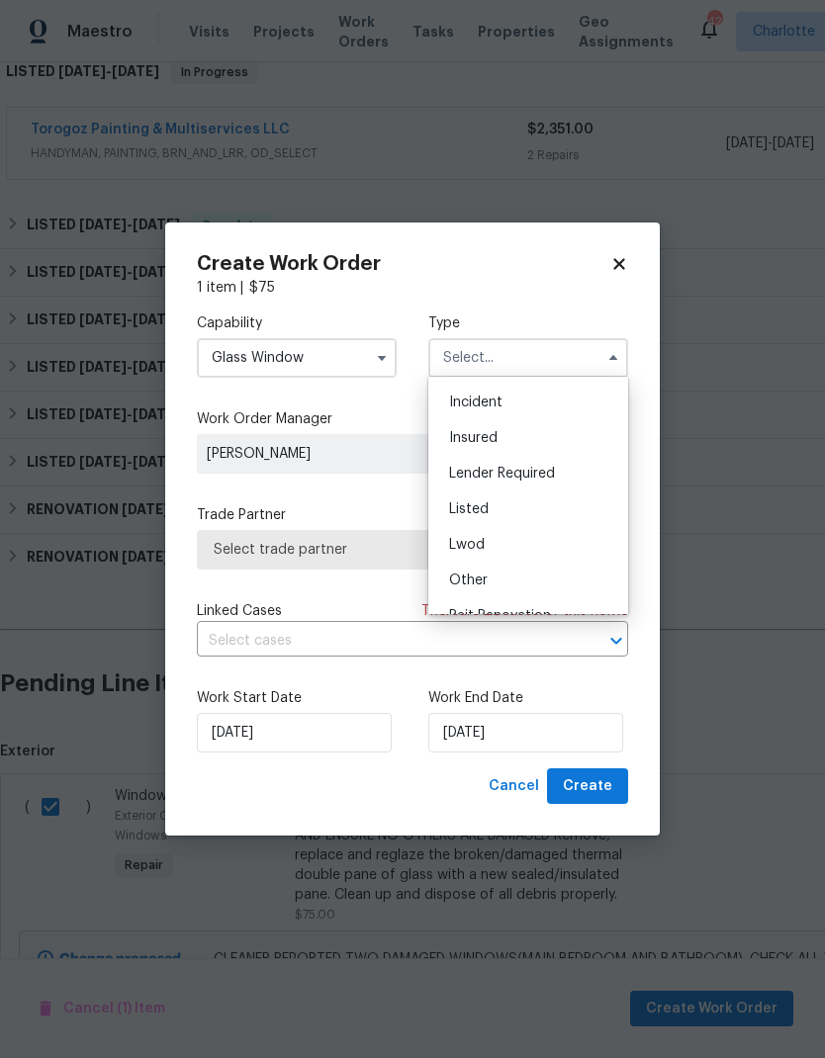
scroll to position [75, 0]
click at [541, 505] on div "Listed" at bounding box center [528, 503] width 190 height 36
type input "Listed"
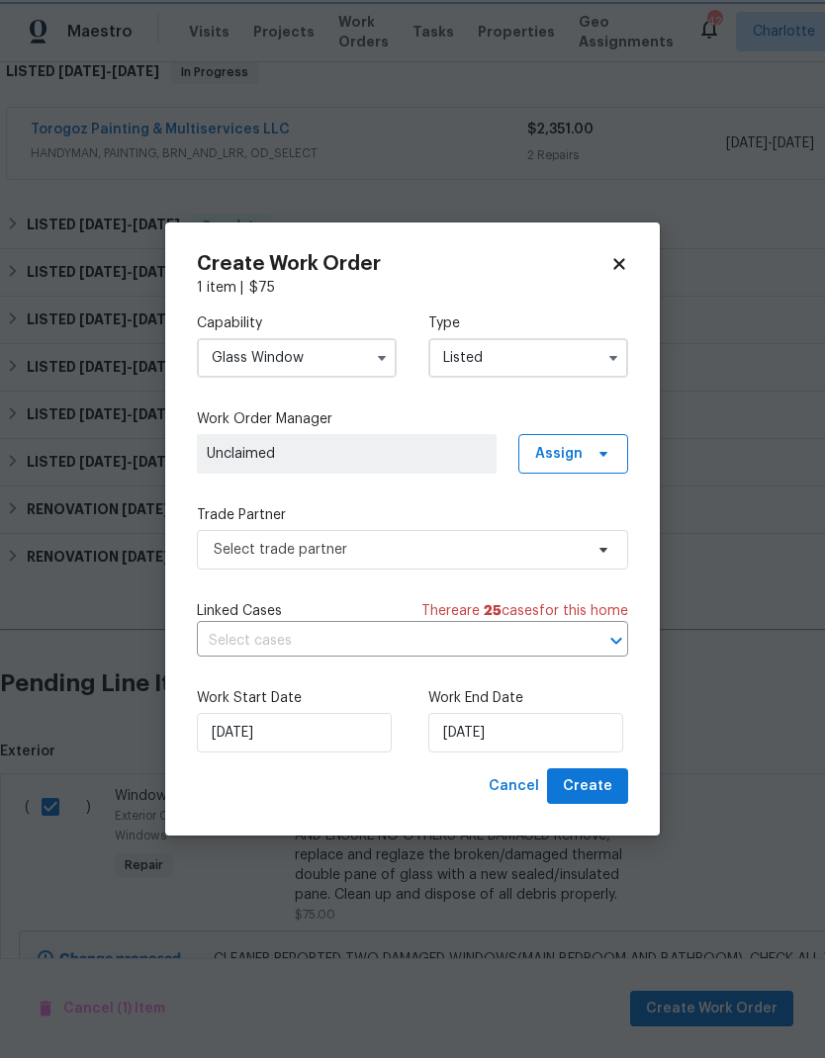
scroll to position [0, 0]
click at [602, 460] on icon at bounding box center [603, 454] width 16 height 16
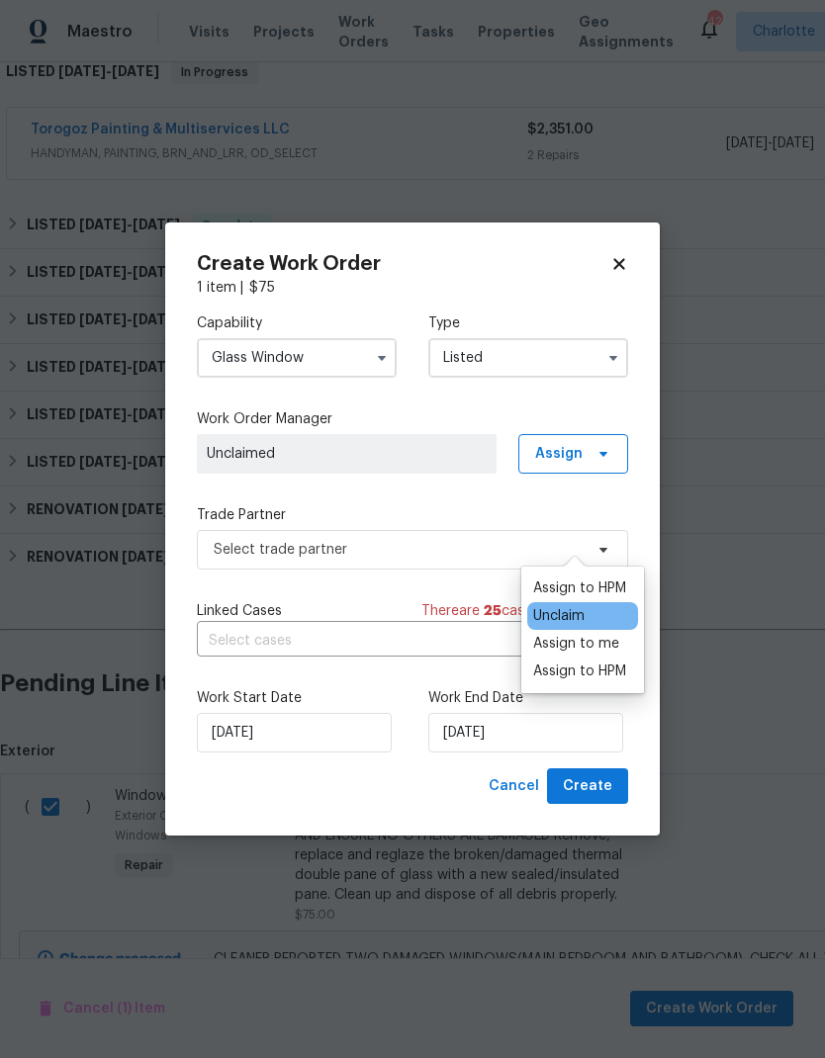
click at [597, 578] on div "Assign to HPM" at bounding box center [579, 588] width 93 height 20
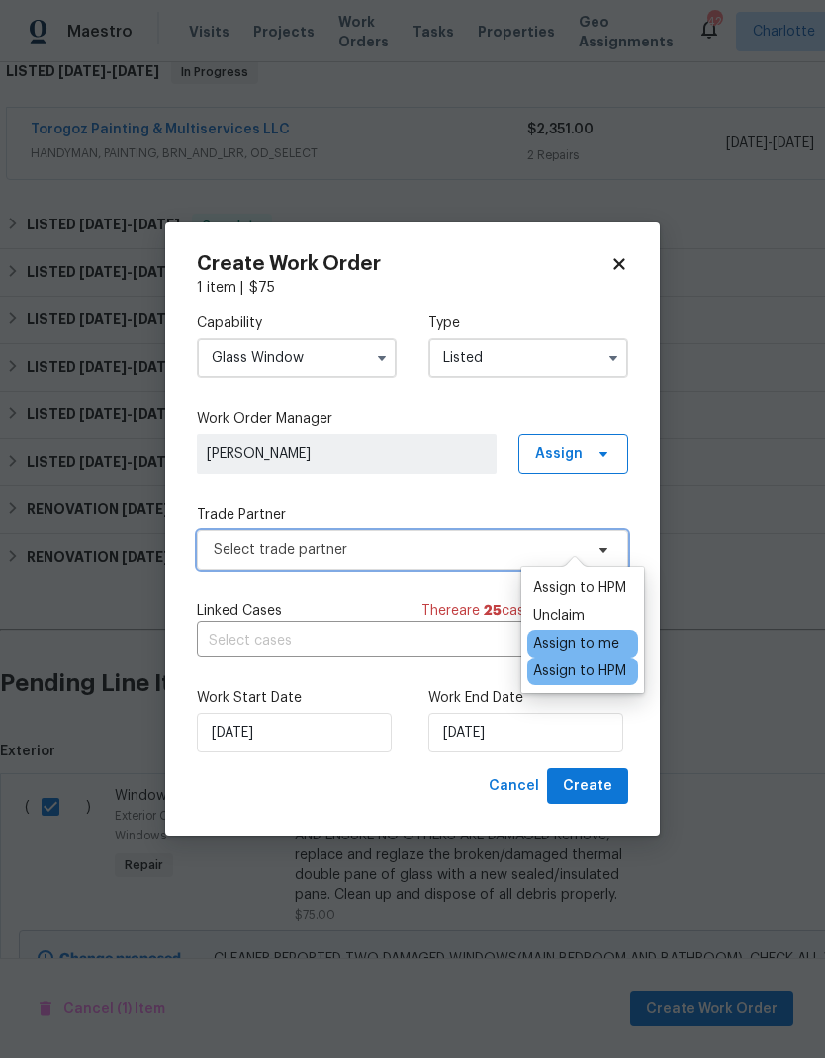
click at [410, 548] on span "Select trade partner" at bounding box center [398, 550] width 369 height 20
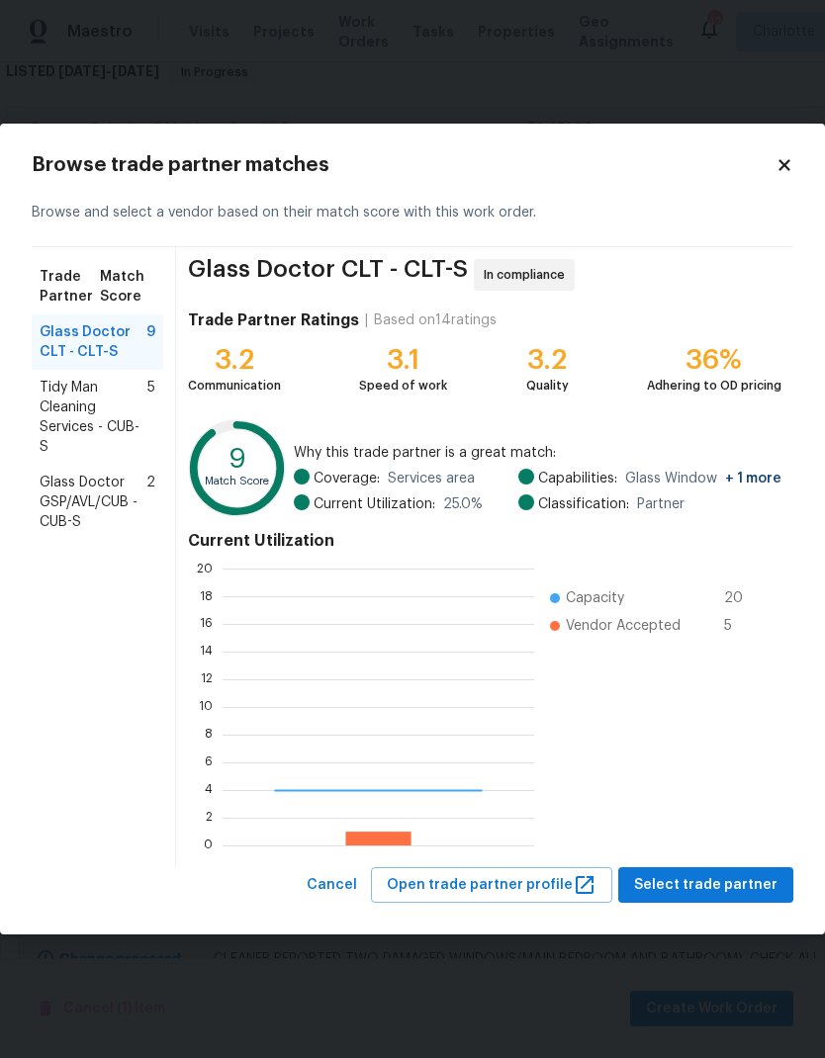
scroll to position [277, 311]
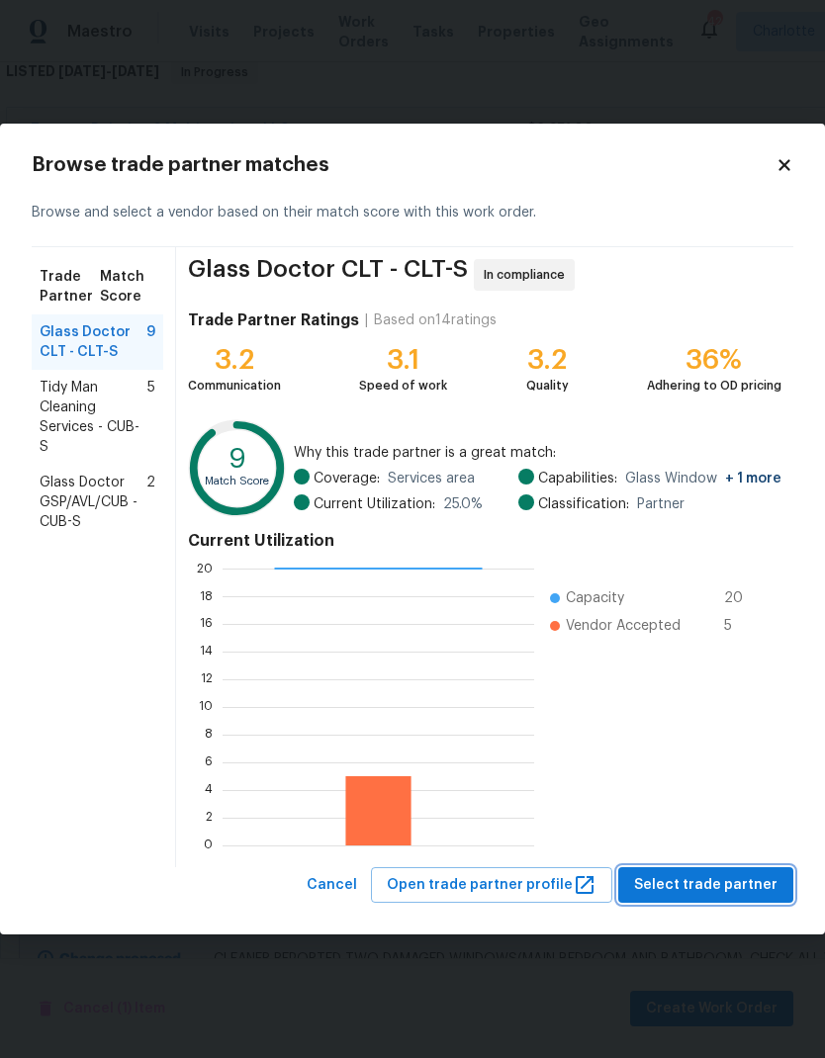
click at [736, 888] on span "Select trade partner" at bounding box center [705, 885] width 143 height 25
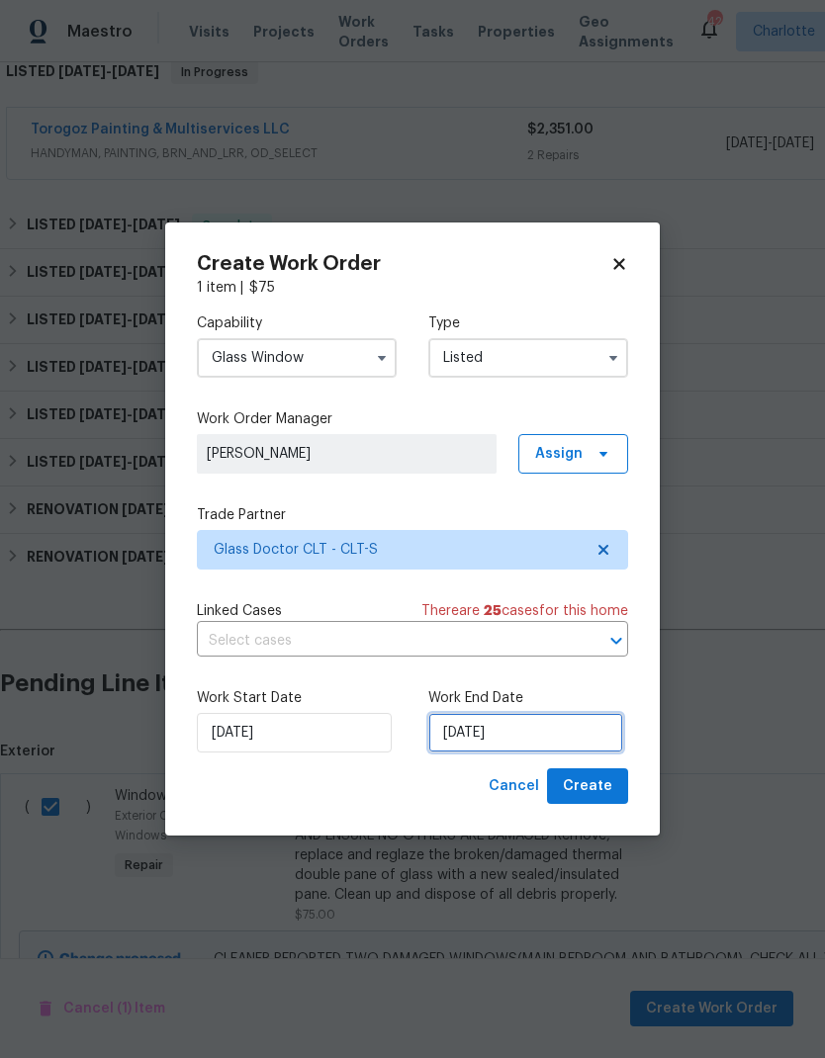
click at [533, 731] on input "10/2/2025" at bounding box center [525, 733] width 195 height 40
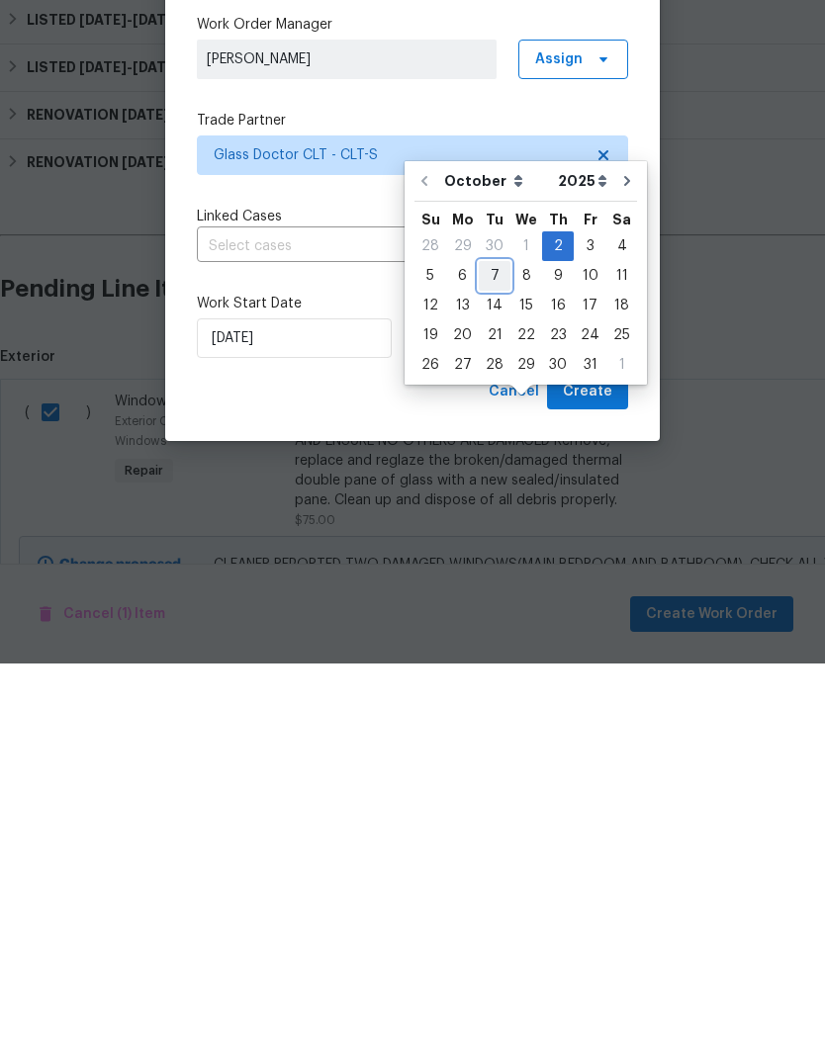
click at [487, 657] on div "7" at bounding box center [495, 671] width 32 height 28
type input "10/7/2025"
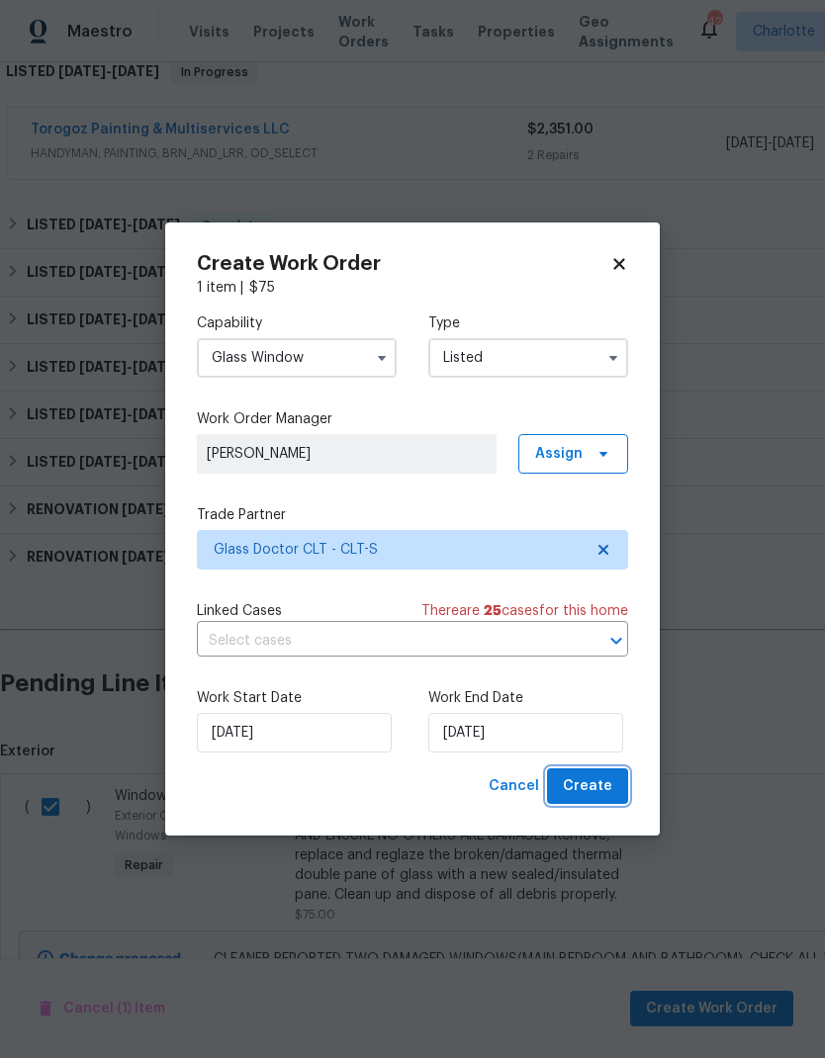
click at [602, 788] on span "Create" at bounding box center [587, 786] width 49 height 25
checkbox input "false"
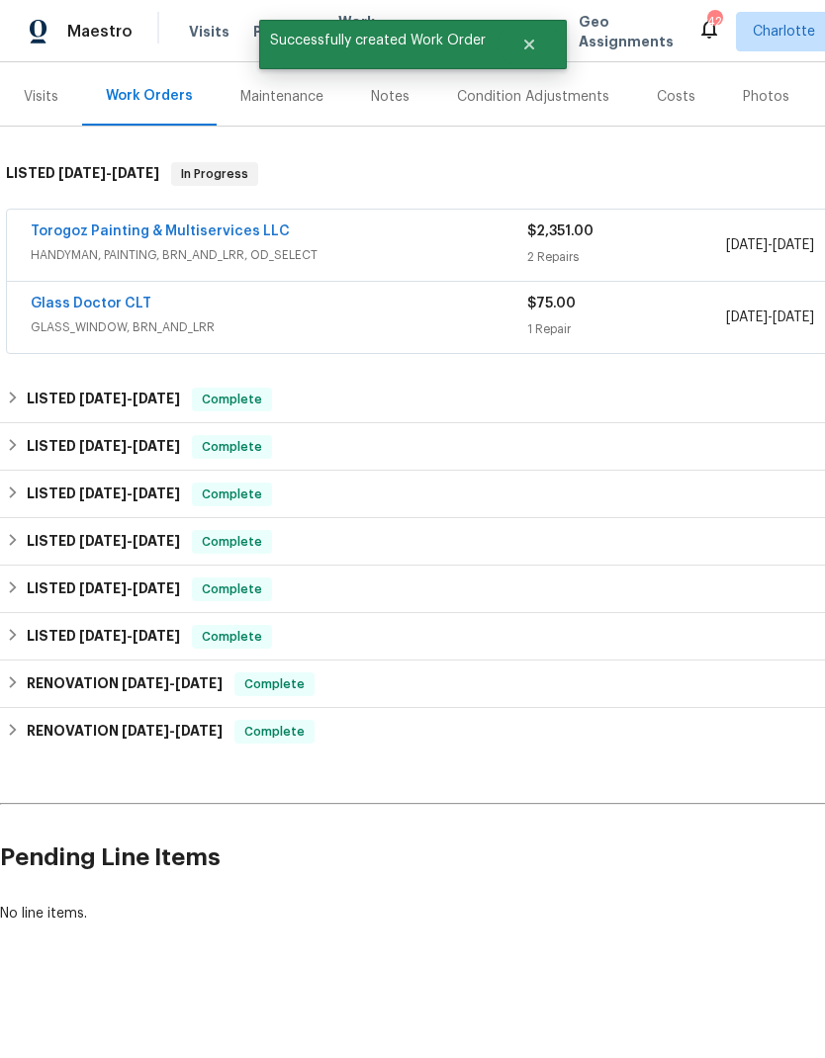
click at [57, 297] on link "Glass Doctor CLT" at bounding box center [91, 304] width 121 height 14
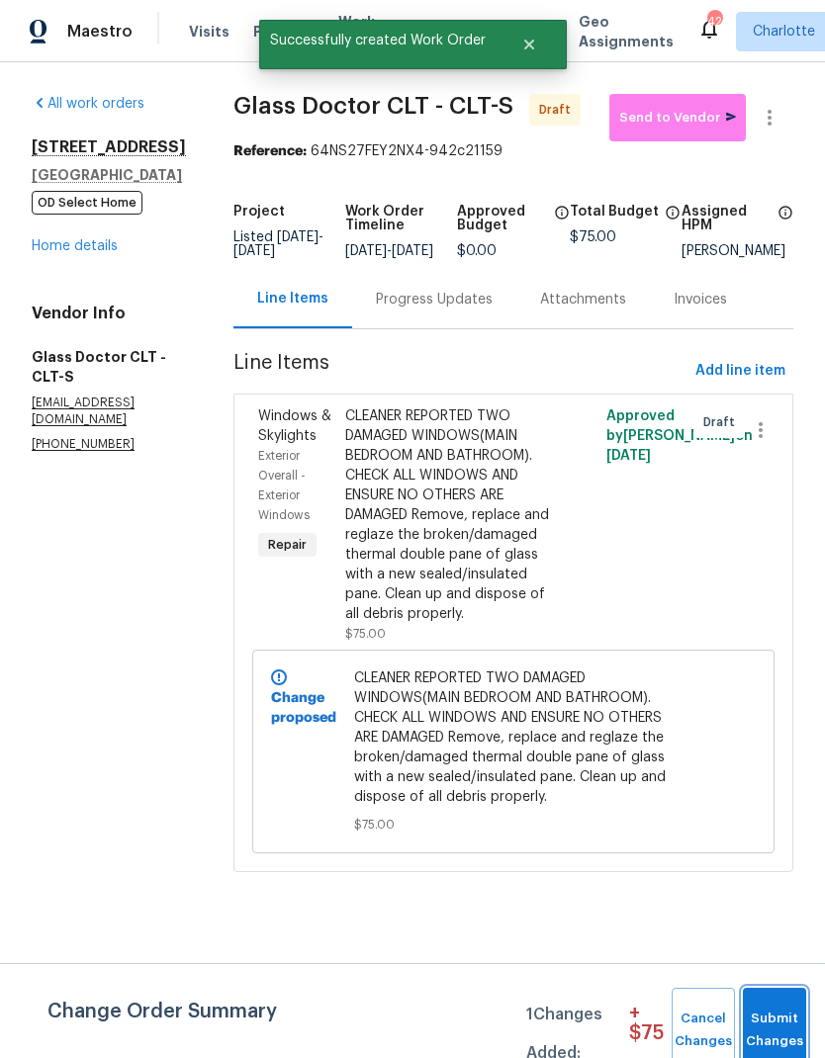
click at [786, 1014] on span "Submit Changes" at bounding box center [774, 1030] width 44 height 45
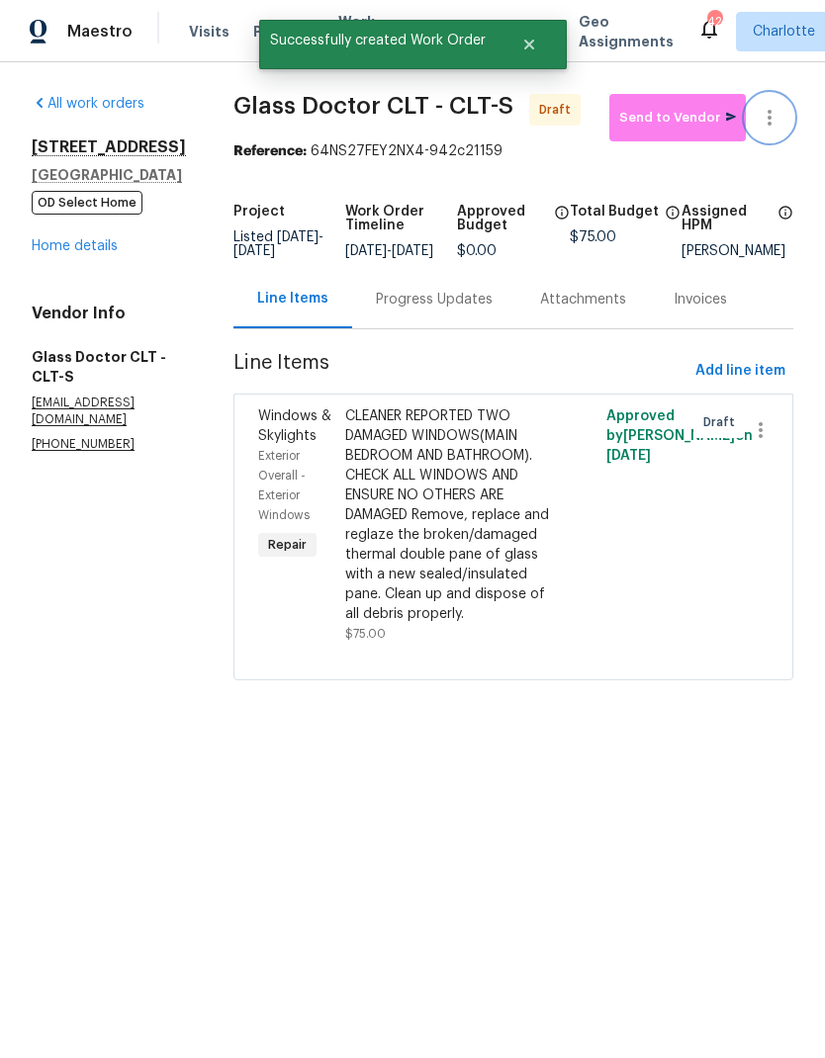
click at [774, 122] on icon "button" at bounding box center [769, 118] width 24 height 24
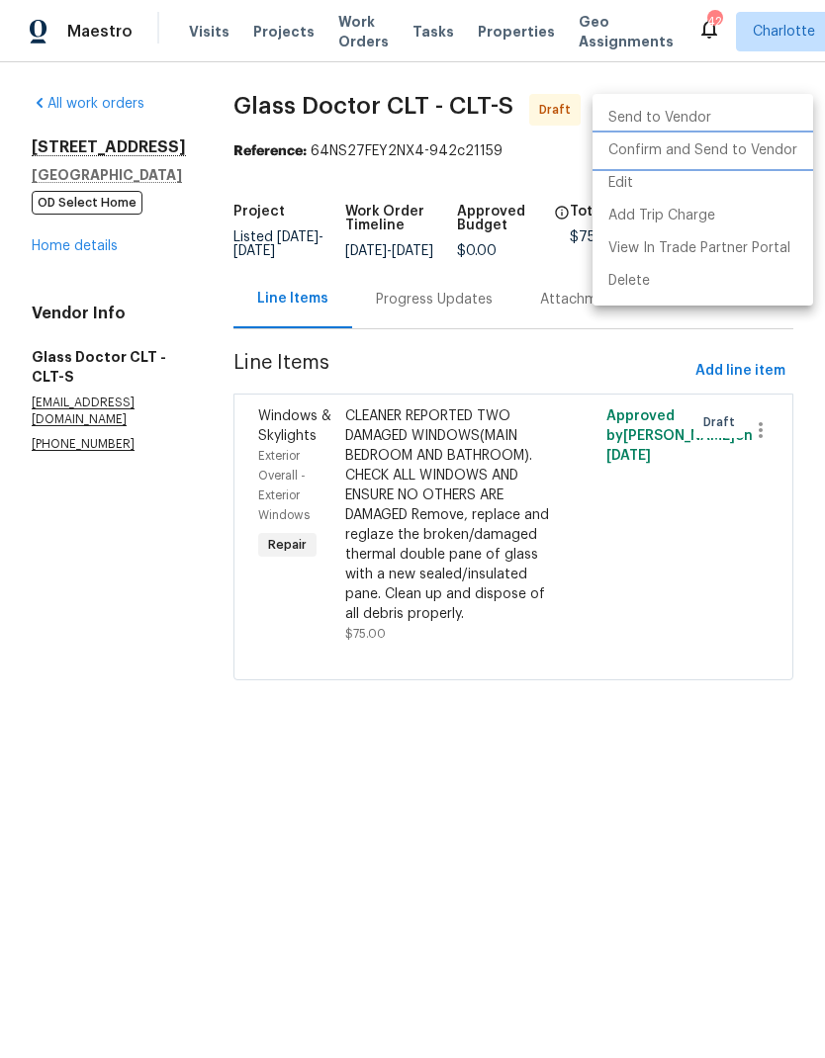
click at [762, 150] on li "Confirm and Send to Vendor" at bounding box center [702, 150] width 221 height 33
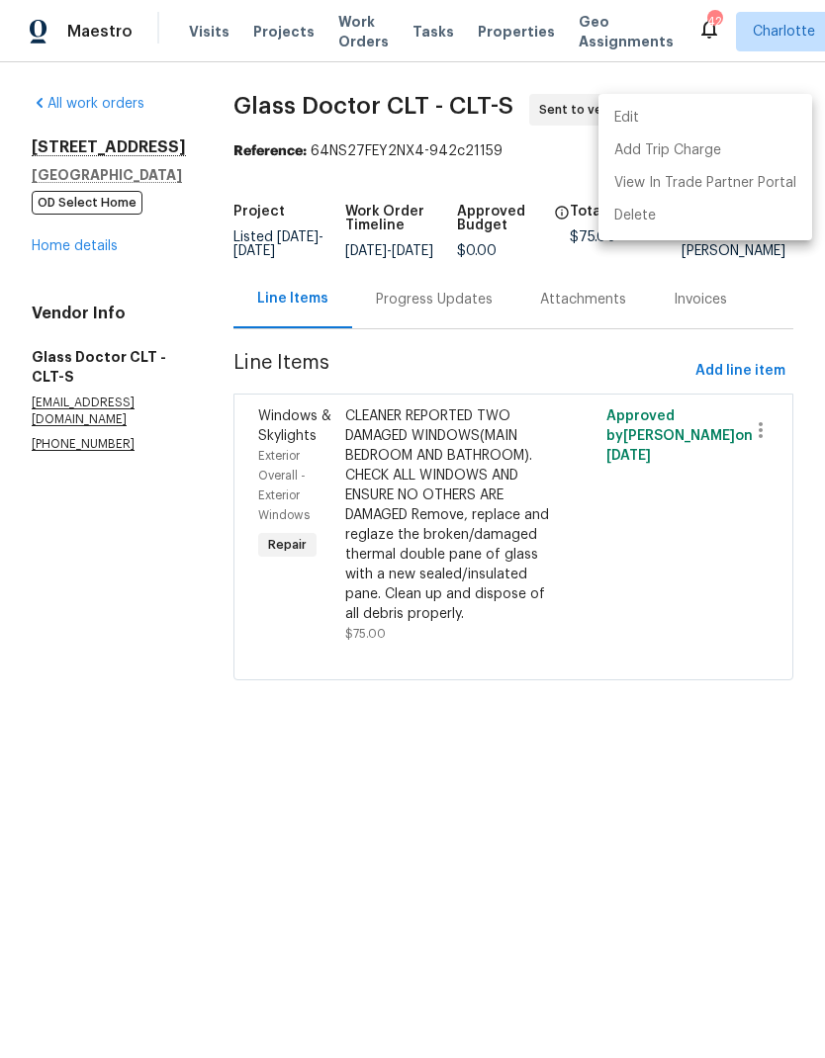
click at [382, 316] on div at bounding box center [412, 529] width 825 height 1058
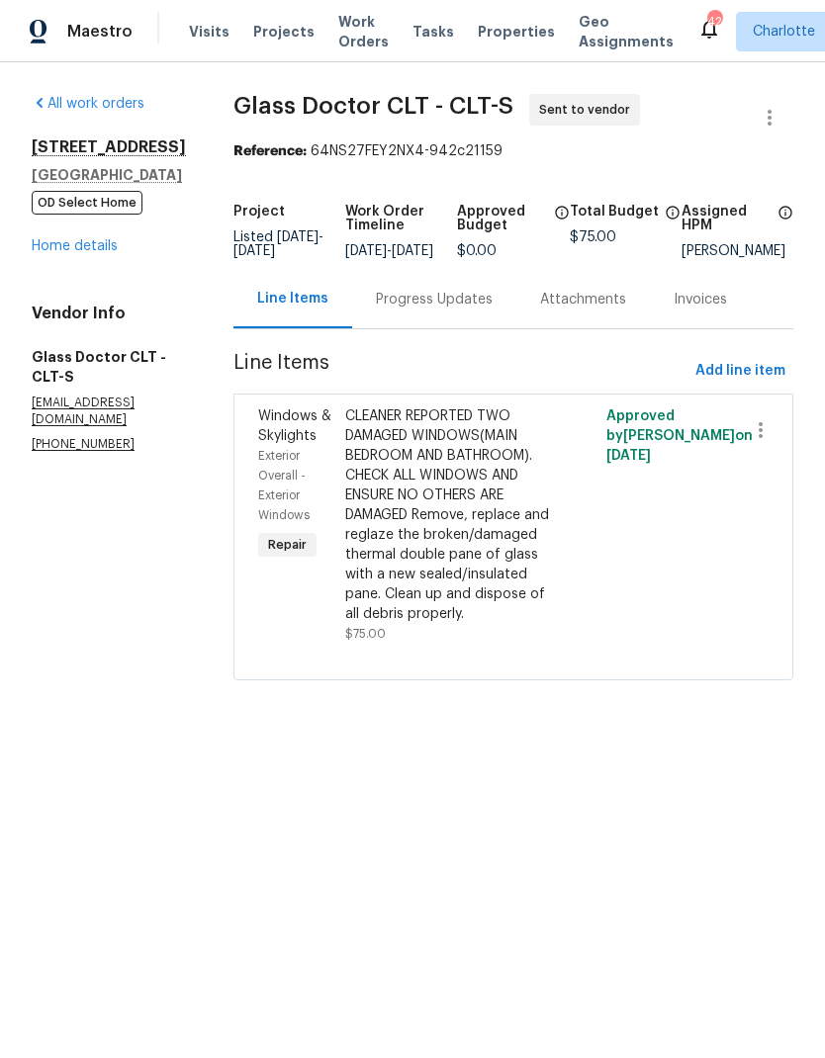
click at [397, 309] on div "Progress Updates" at bounding box center [434, 300] width 117 height 20
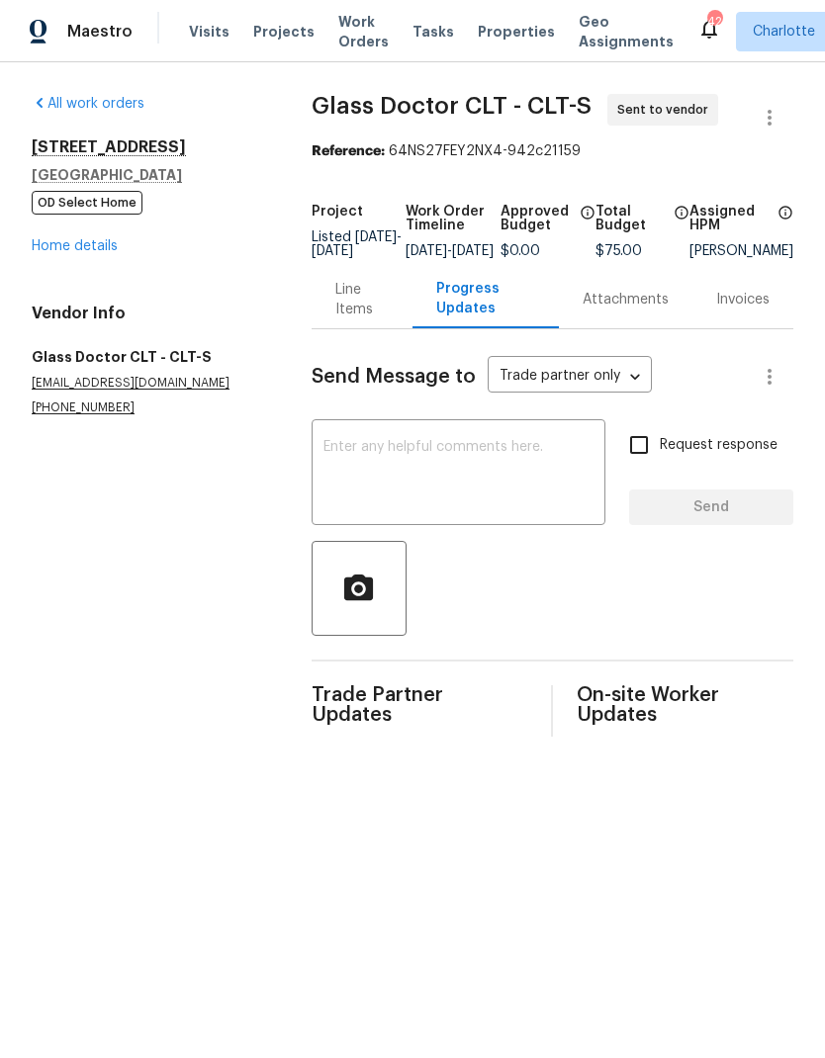
click at [428, 494] on textarea at bounding box center [458, 474] width 270 height 69
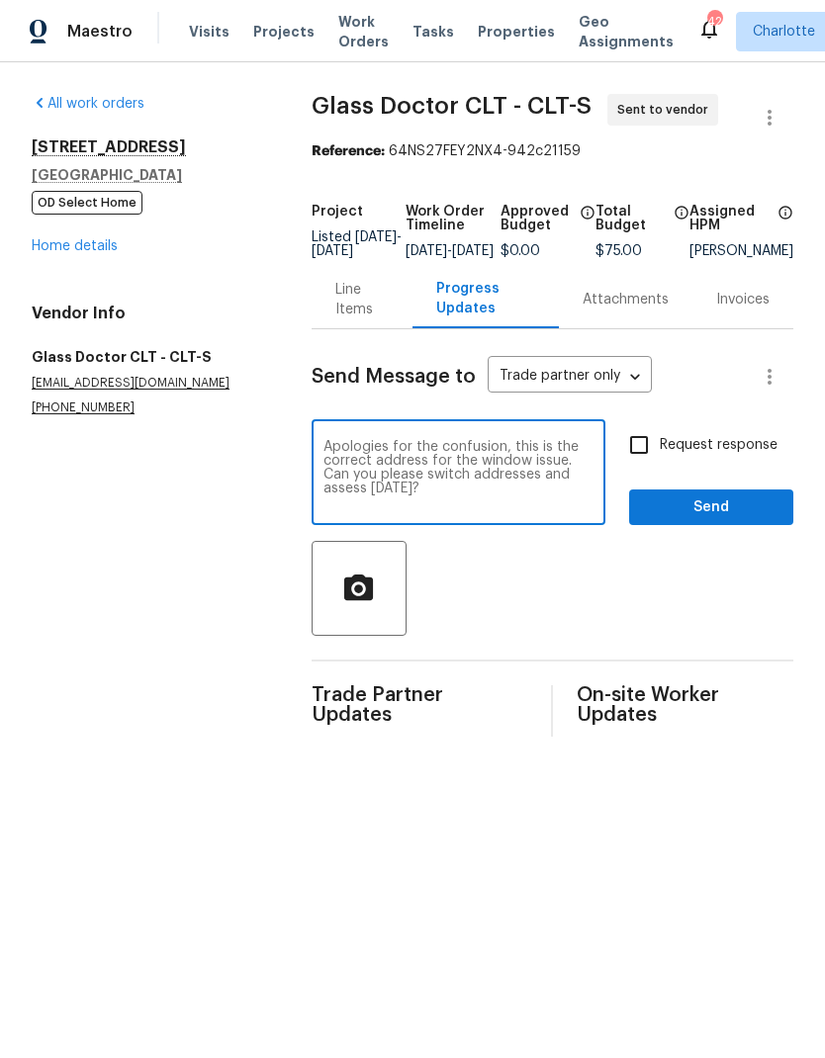
type textarea "Apologies for the confusion, this is the correct address for the window issue. …"
click at [628, 453] on input "Request response" at bounding box center [639, 445] width 42 height 42
checkbox input "true"
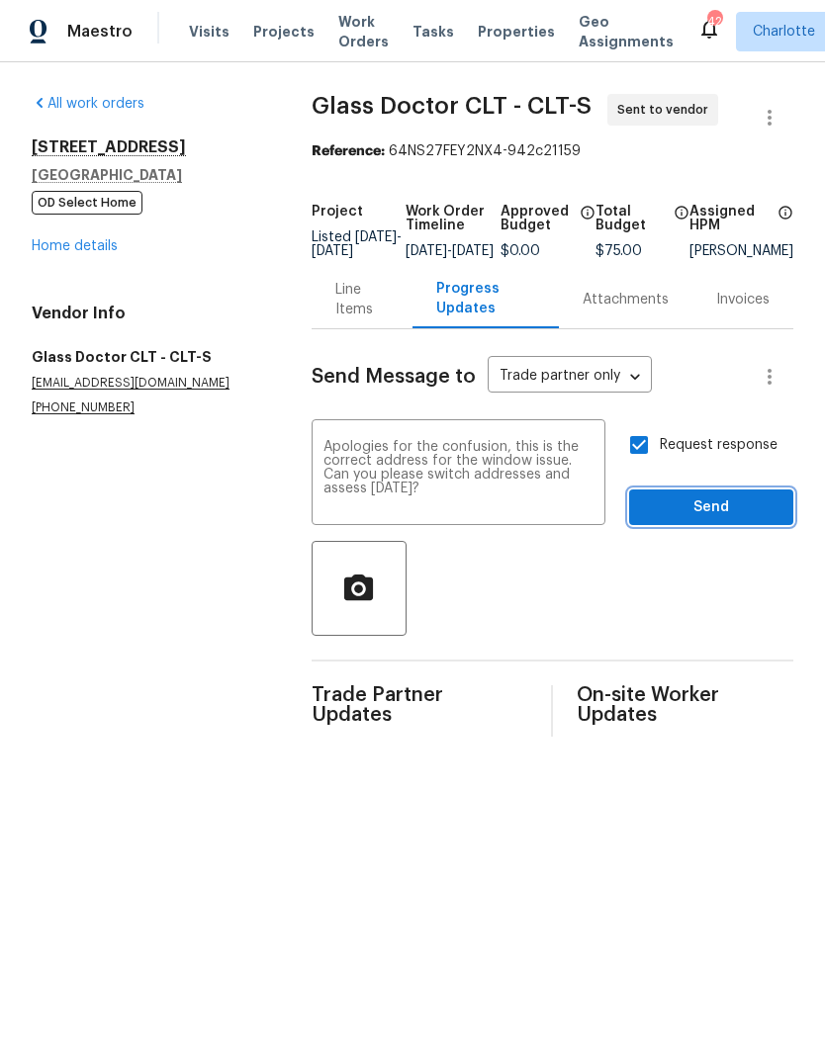
click at [747, 520] on span "Send" at bounding box center [711, 507] width 132 height 25
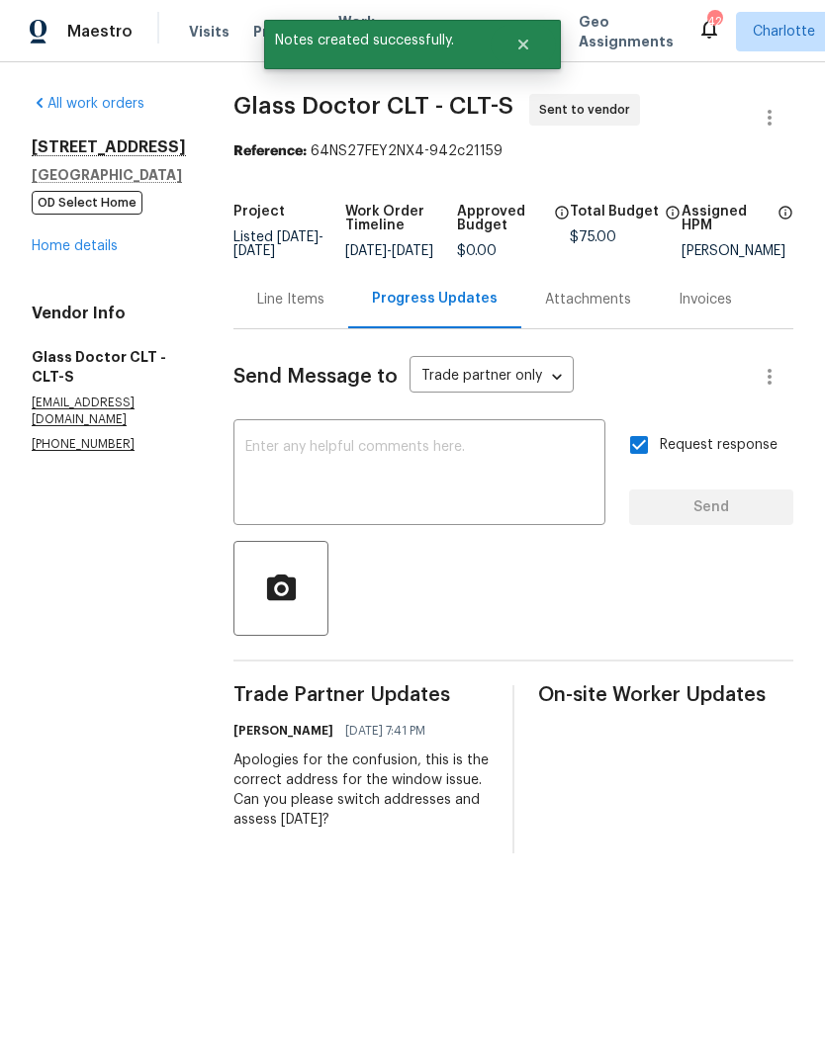
click at [50, 239] on link "Home details" at bounding box center [75, 246] width 86 height 14
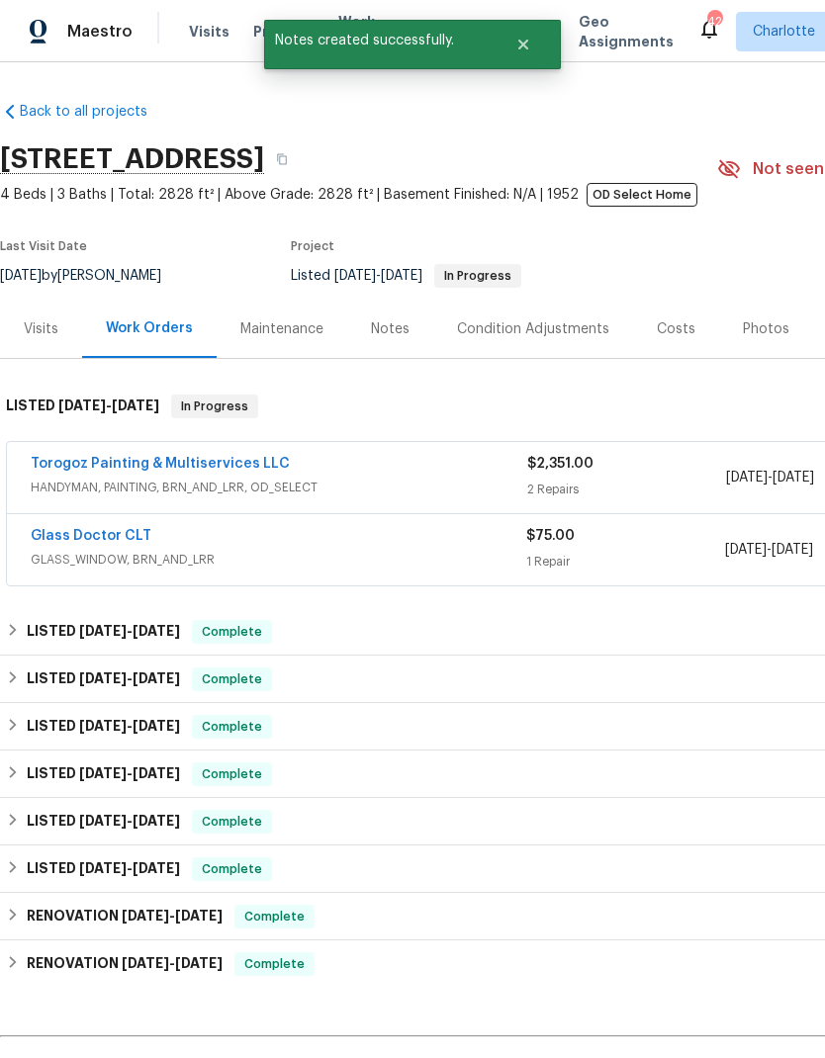
click at [229, 467] on link "Torogoz Painting & Multiservices LLC" at bounding box center [160, 464] width 259 height 14
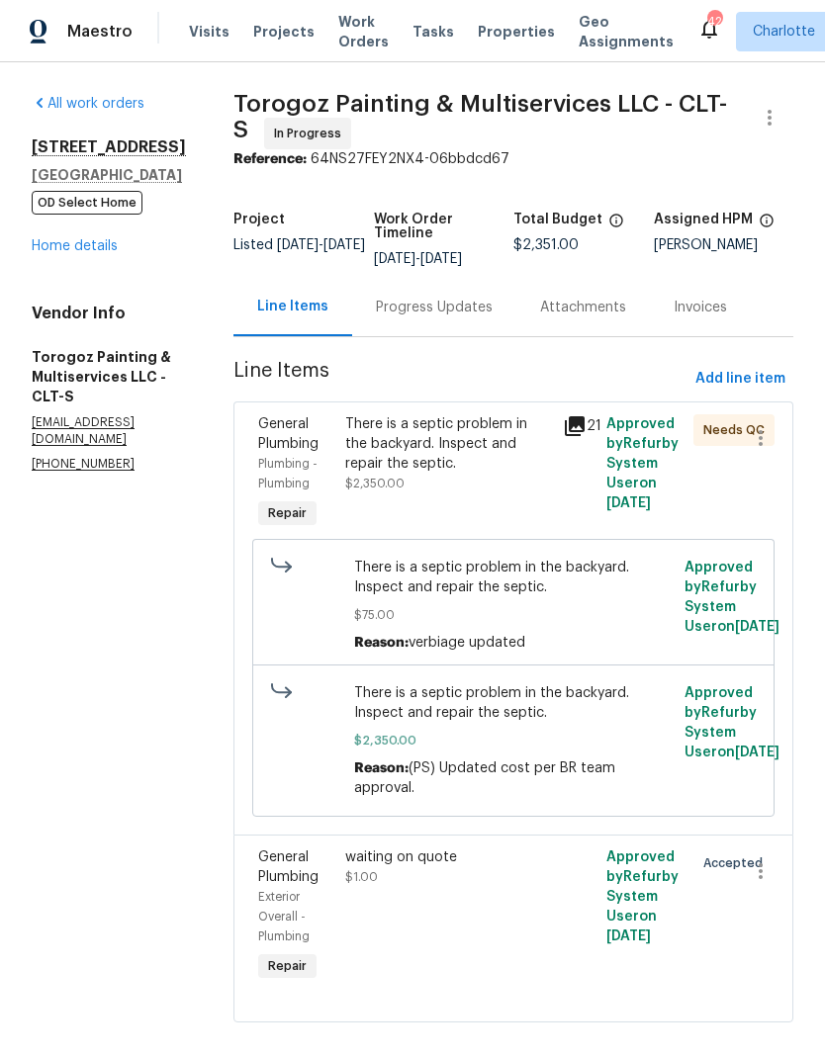
click at [586, 438] on icon at bounding box center [575, 426] width 24 height 24
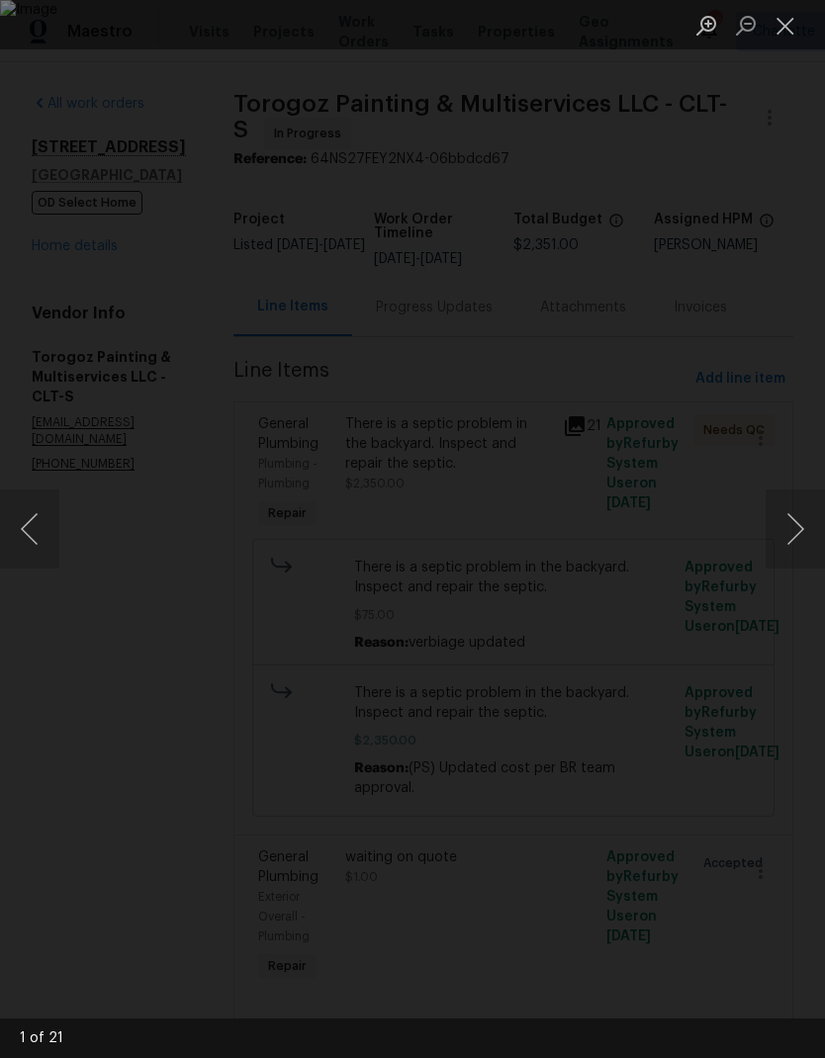
click at [799, 539] on button "Next image" at bounding box center [794, 528] width 59 height 79
click at [797, 536] on button "Next image" at bounding box center [794, 528] width 59 height 79
click at [798, 536] on button "Next image" at bounding box center [794, 528] width 59 height 79
click at [804, 535] on button "Next image" at bounding box center [794, 528] width 59 height 79
click at [804, 538] on button "Next image" at bounding box center [794, 528] width 59 height 79
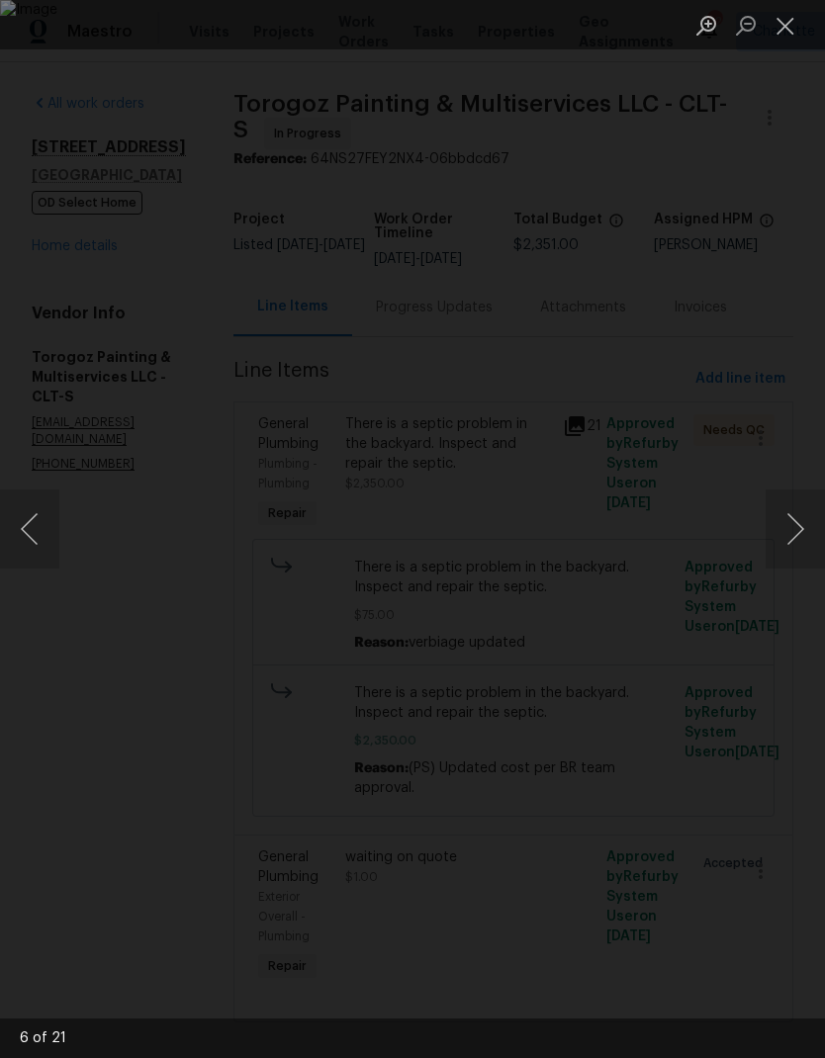
click at [797, 540] on button "Next image" at bounding box center [794, 528] width 59 height 79
click at [801, 533] on button "Next image" at bounding box center [794, 528] width 59 height 79
click at [803, 534] on button "Next image" at bounding box center [794, 528] width 59 height 79
click at [807, 535] on button "Next image" at bounding box center [794, 528] width 59 height 79
click at [800, 532] on button "Next image" at bounding box center [794, 528] width 59 height 79
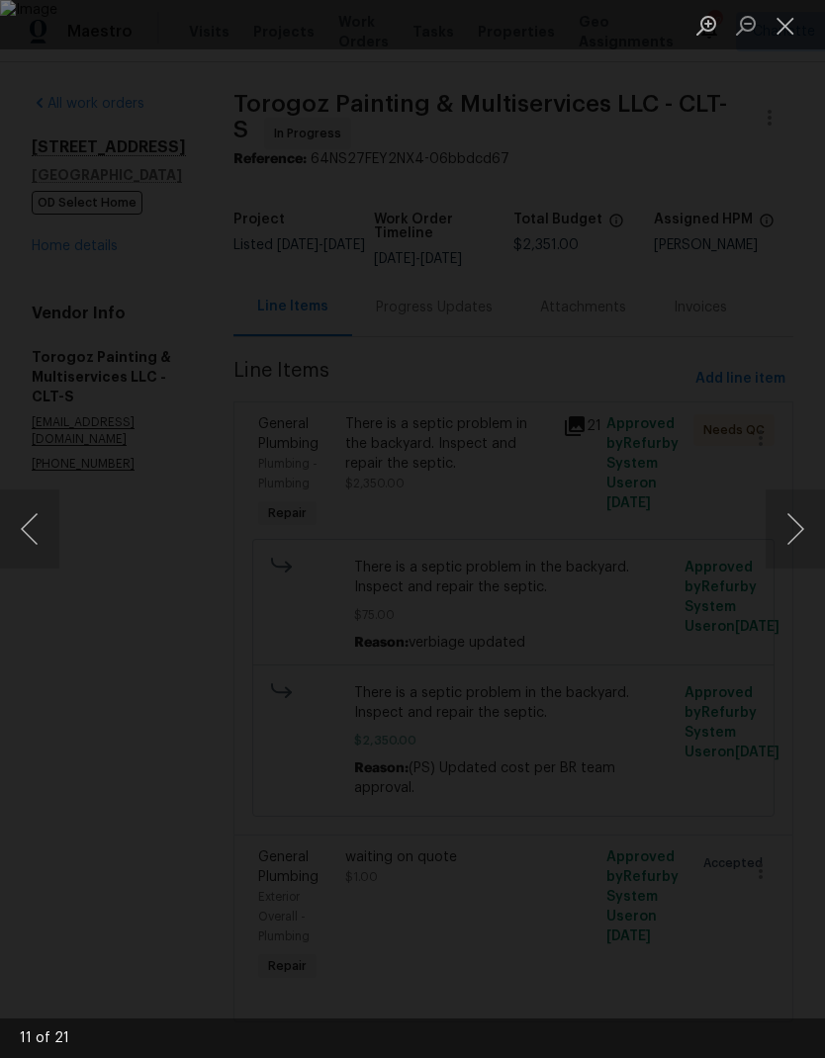
click at [798, 534] on button "Next image" at bounding box center [794, 528] width 59 height 79
click at [798, 535] on button "Next image" at bounding box center [794, 528] width 59 height 79
click at [762, 529] on div "Lightbox" at bounding box center [412, 529] width 825 height 1058
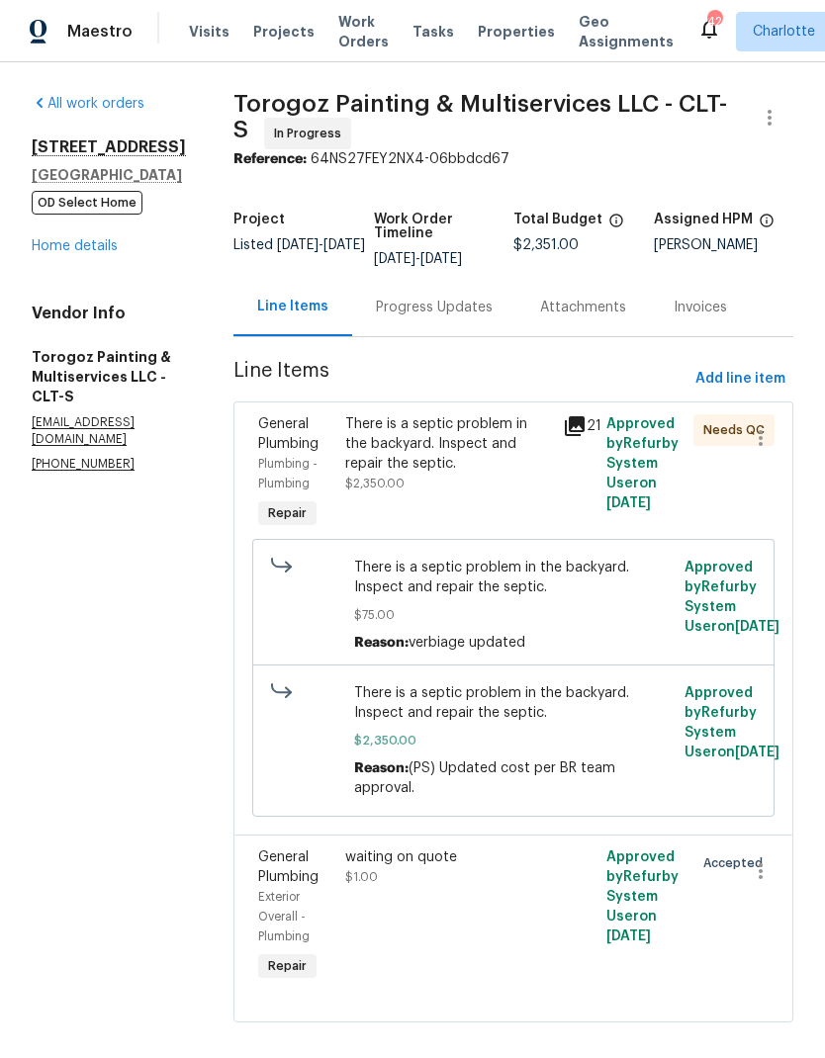
click at [492, 313] on div "Progress Updates" at bounding box center [434, 308] width 117 height 20
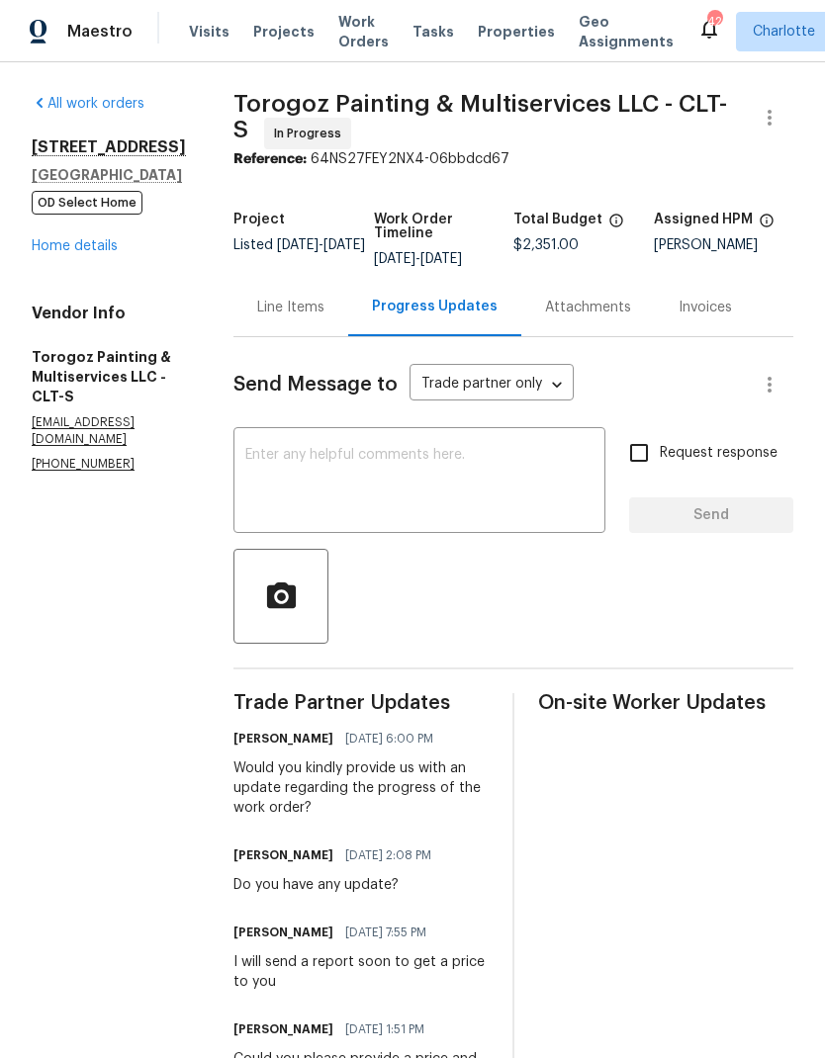
click at [324, 317] on div "Line Items" at bounding box center [290, 308] width 67 height 20
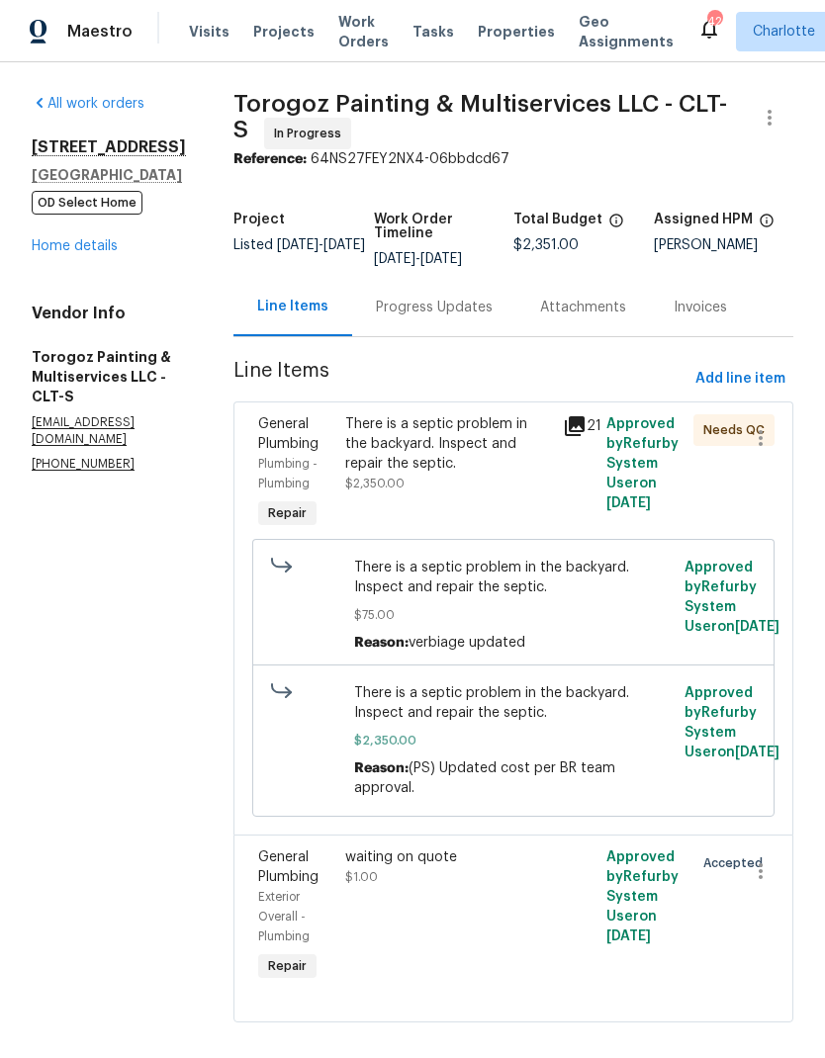
click at [89, 252] on link "Home details" at bounding box center [75, 246] width 86 height 14
